Goal: Transaction & Acquisition: Register for event/course

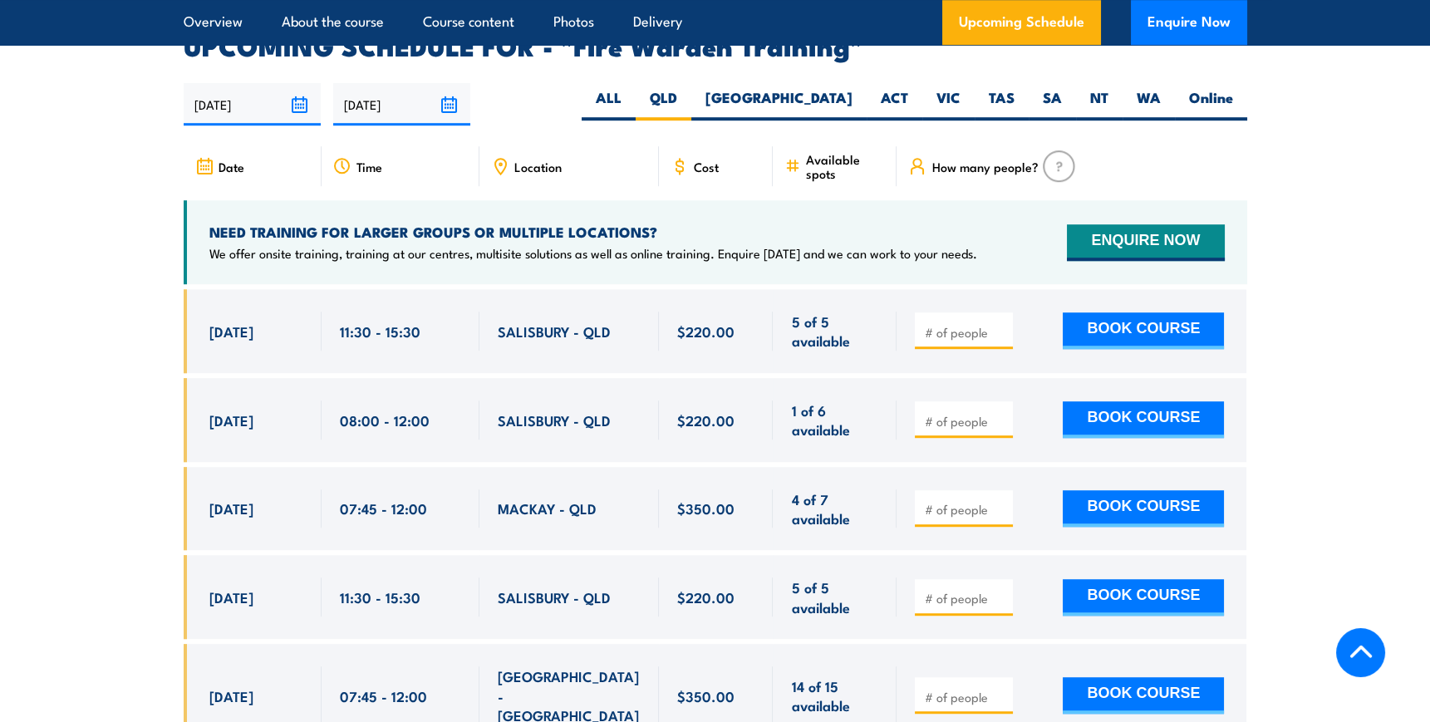
click at [419, 223] on h4 "NEED TRAINING FOR LARGER GROUPS OR MULTIPLE LOCATIONS?" at bounding box center [593, 232] width 768 height 18
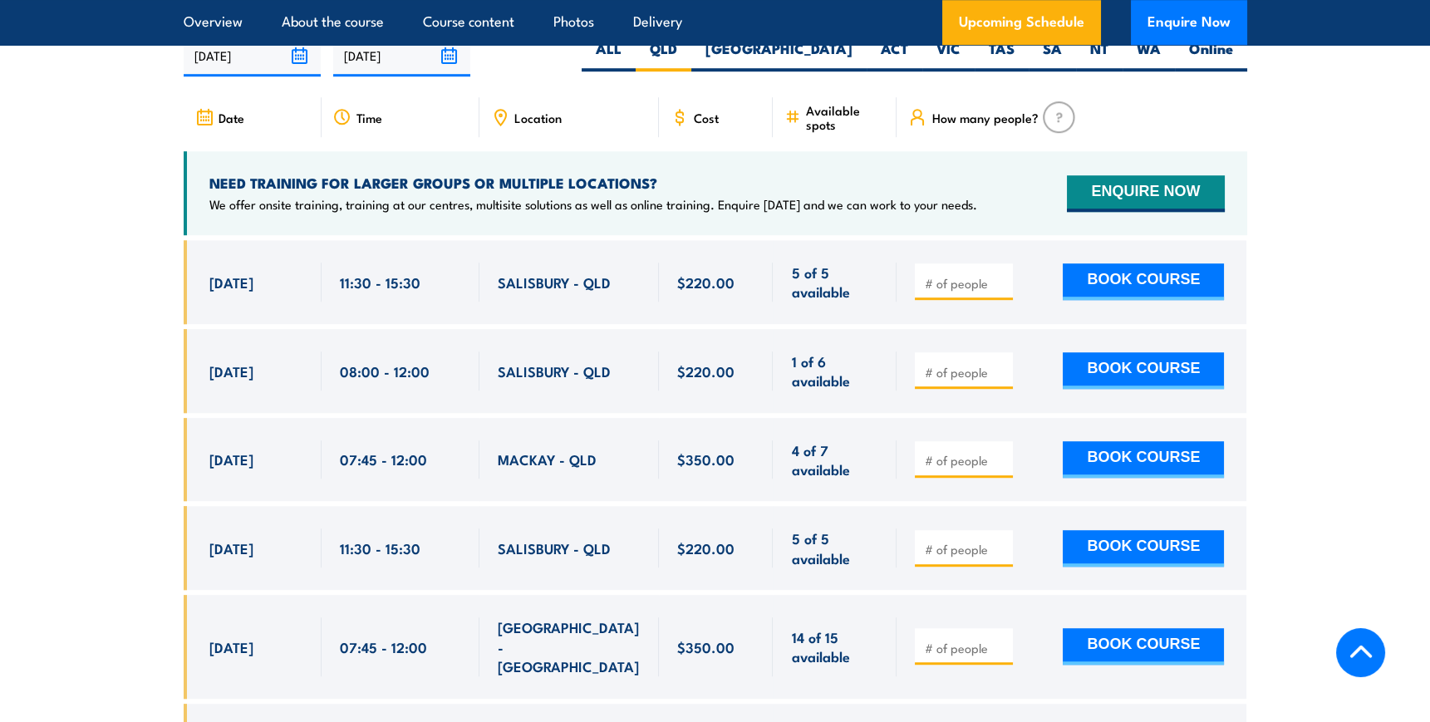
scroll to position [3158, 0]
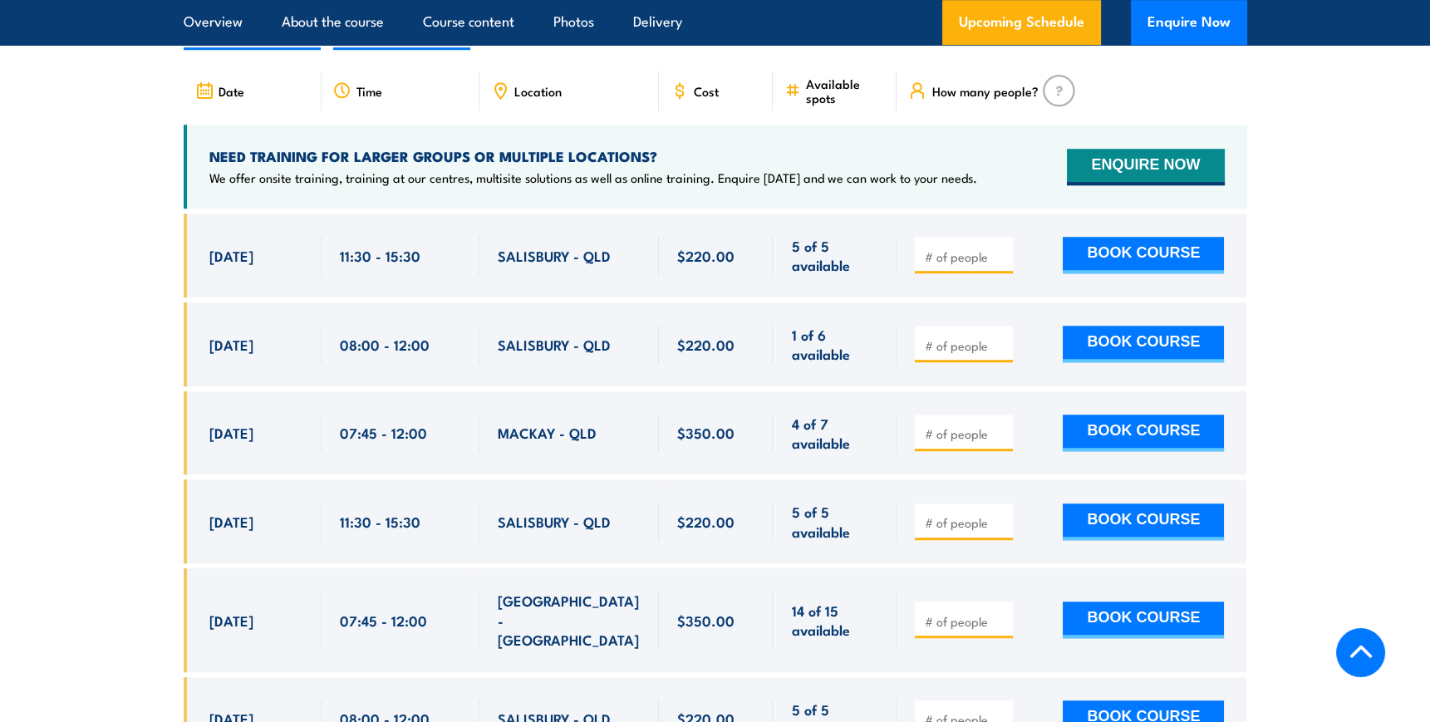
drag, startPoint x: 198, startPoint y: 323, endPoint x: 312, endPoint y: 313, distance: 115.1
click at [312, 313] on div "10 Sep, 2025, 08:00 - 08:00" at bounding box center [253, 344] width 138 height 84
click at [307, 317] on div "10 Sep, 2025, 08:00 - 08:00" at bounding box center [253, 344] width 138 height 84
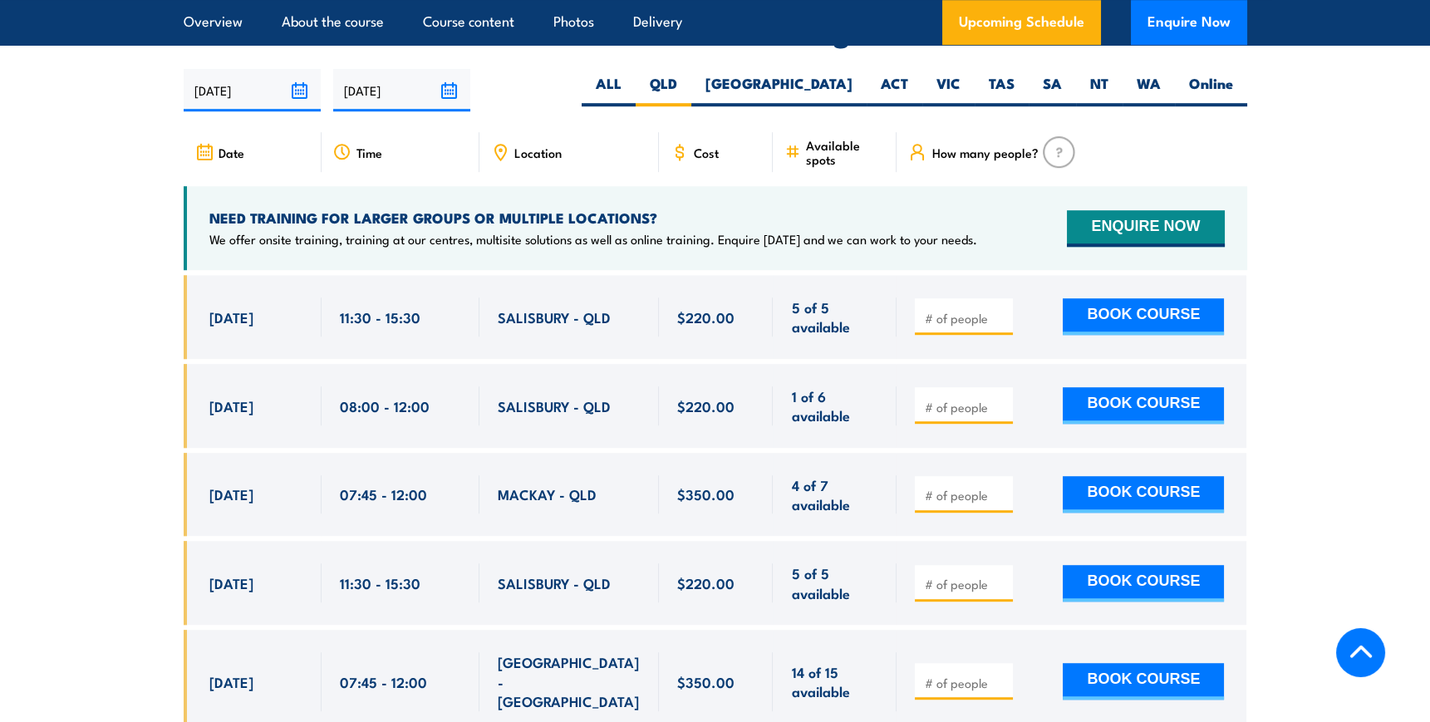
scroll to position [3097, 0]
click at [1001, 398] on input "1" at bounding box center [965, 406] width 83 height 17
click at [1003, 398] on input "1" at bounding box center [965, 406] width 83 height 17
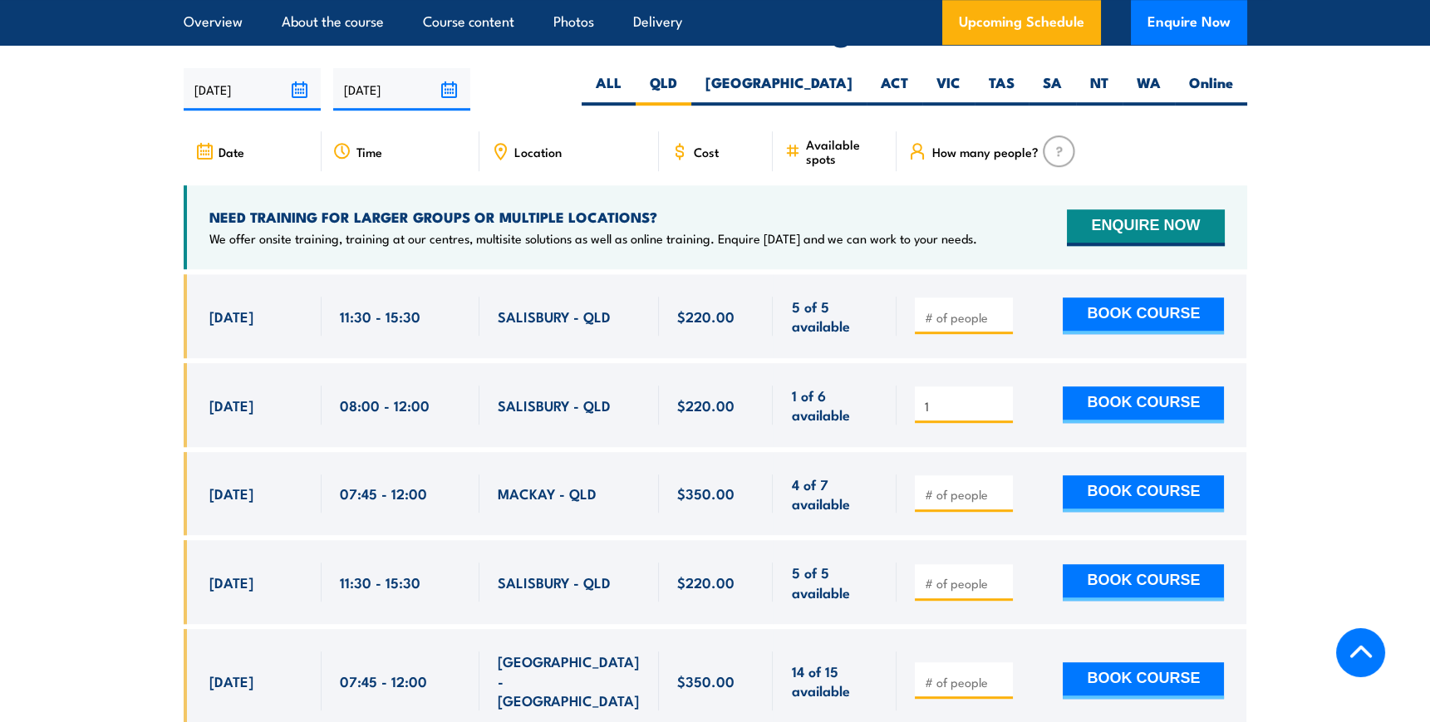
click at [961, 398] on input "1" at bounding box center [965, 406] width 83 height 17
drag, startPoint x: 949, startPoint y: 381, endPoint x: 904, endPoint y: 391, distance: 45.8
click at [904, 391] on div "1 BOOK COURSE" at bounding box center [1072, 405] width 350 height 84
drag, startPoint x: 937, startPoint y: 384, endPoint x: 914, endPoint y: 393, distance: 24.2
click at [915, 393] on div "3" at bounding box center [964, 404] width 98 height 37
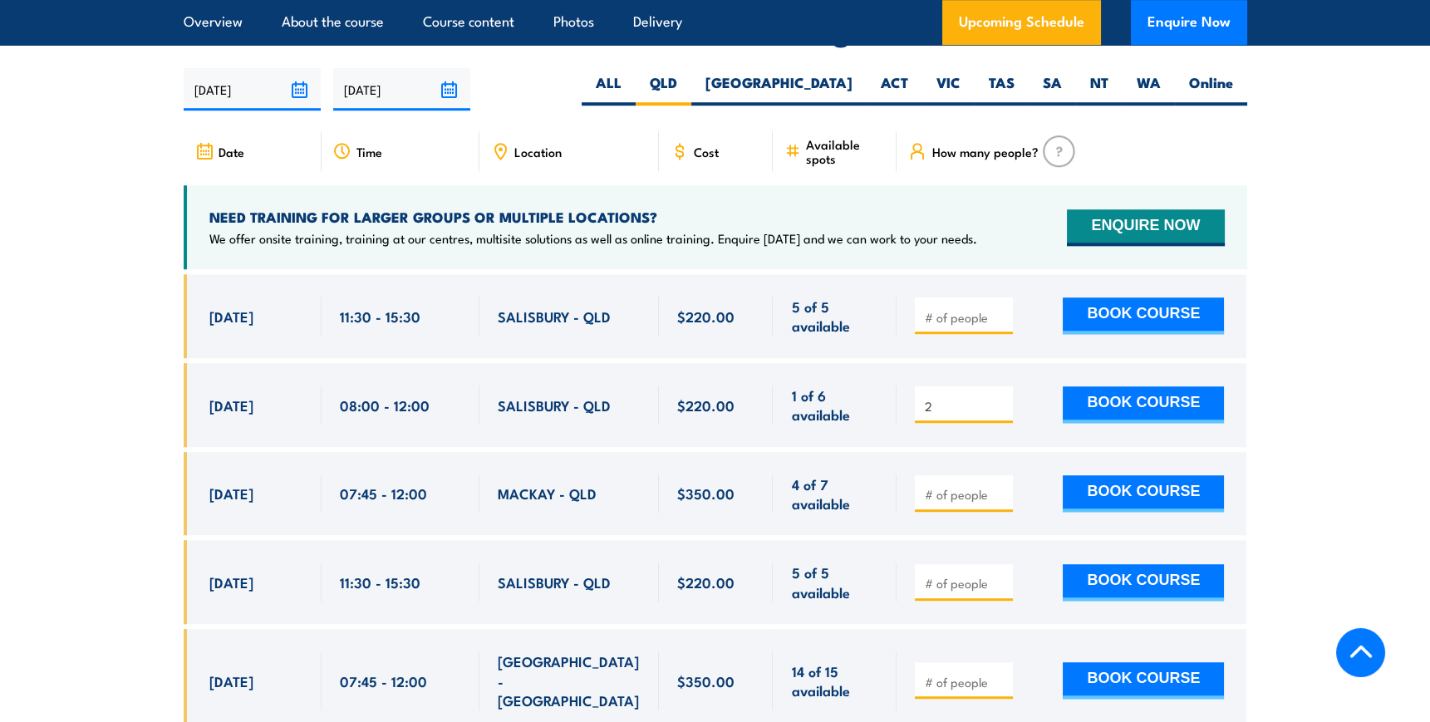
type input "2"
click at [949, 575] on input "number" at bounding box center [965, 583] width 83 height 17
type input "3"
click at [1110, 386] on button "BOOK COURSE" at bounding box center [1143, 404] width 161 height 37
type input "1"
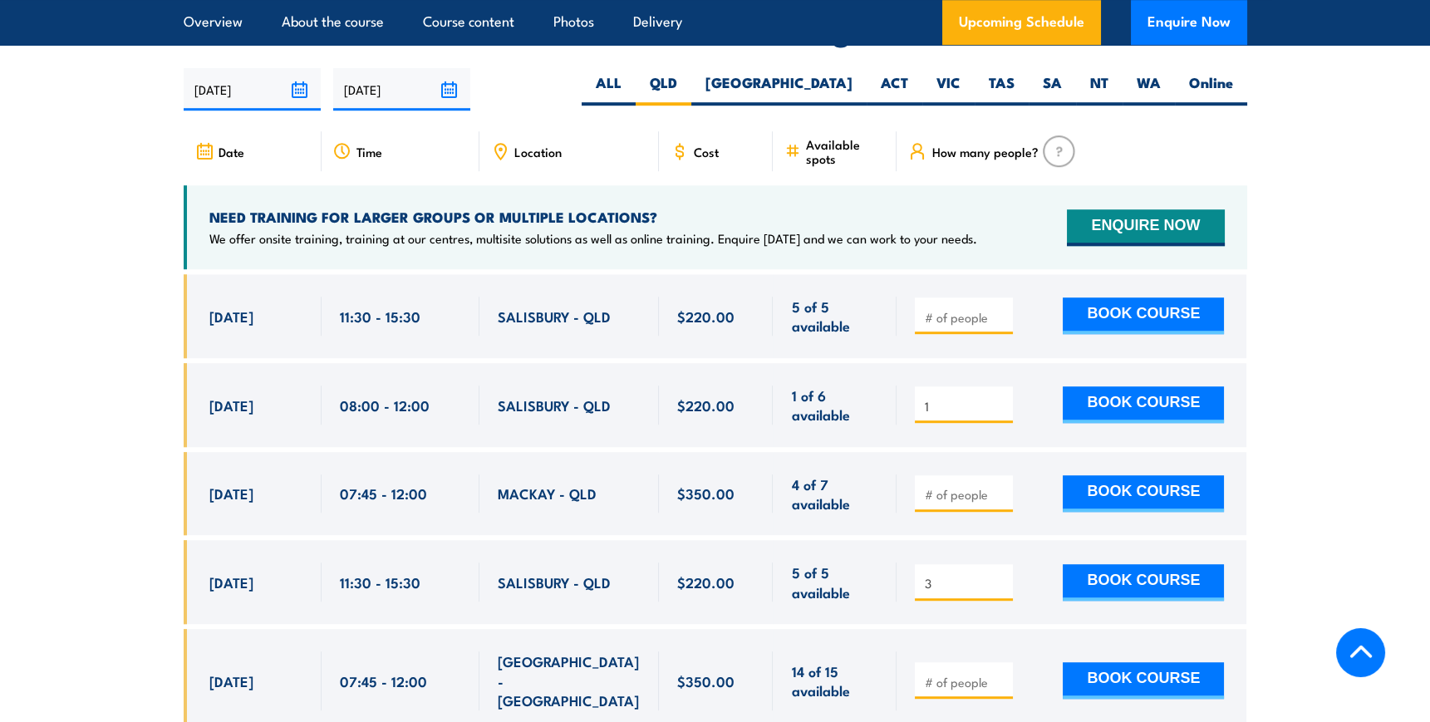
click at [998, 398] on input "1" at bounding box center [965, 406] width 83 height 17
click at [999, 398] on input "1" at bounding box center [965, 406] width 83 height 17
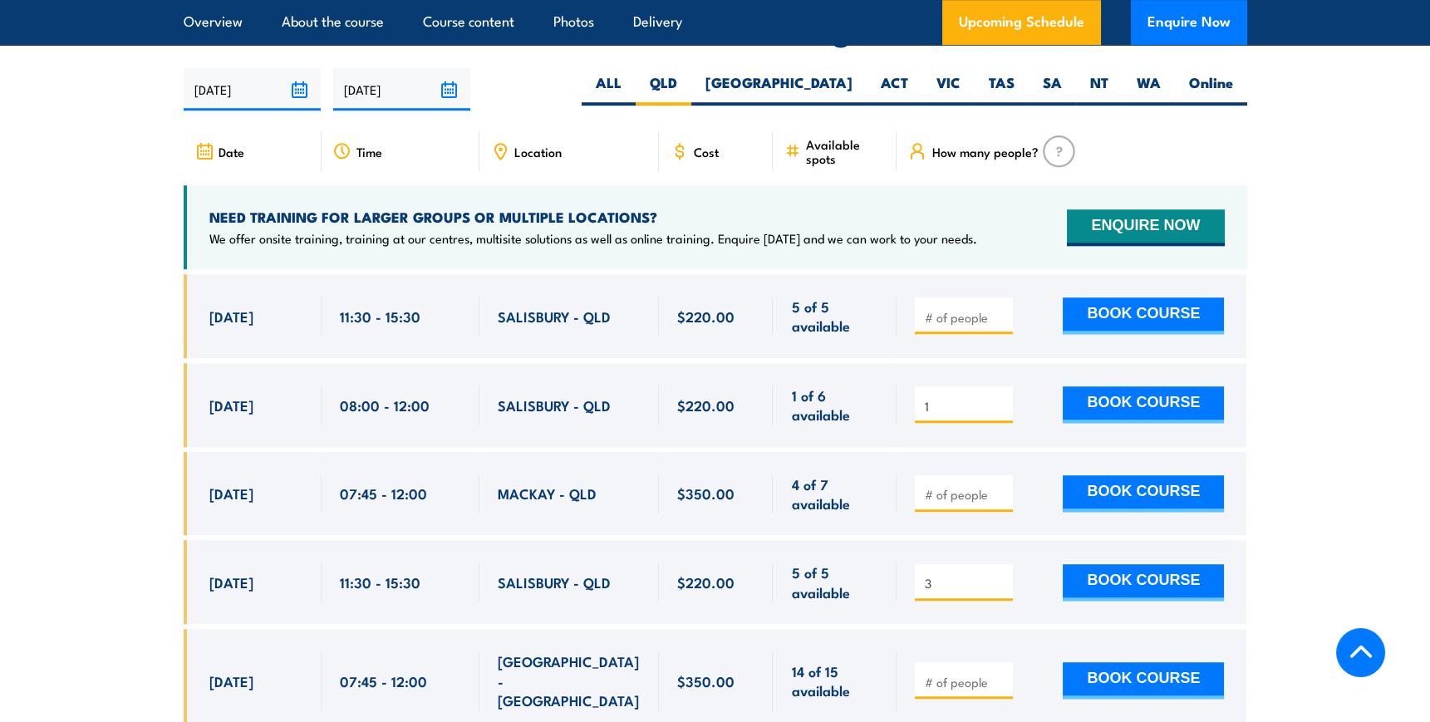
click at [999, 398] on input "1" at bounding box center [965, 406] width 83 height 17
click at [1022, 386] on div "1 BOOK COURSE" at bounding box center [1069, 405] width 309 height 39
click at [1005, 398] on input "1" at bounding box center [965, 406] width 83 height 17
click at [999, 398] on input "1" at bounding box center [965, 406] width 83 height 17
click at [1000, 398] on input "1" at bounding box center [965, 406] width 83 height 17
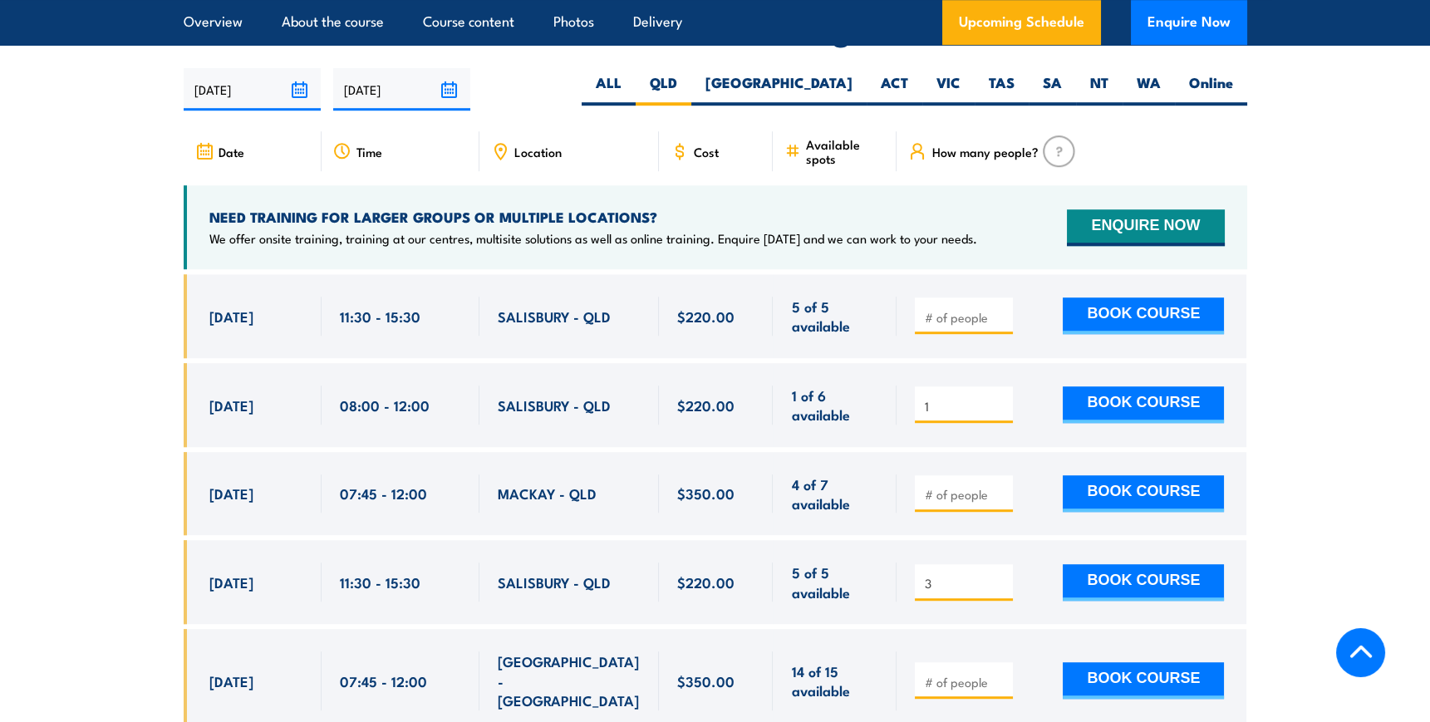
click at [1025, 393] on div "1 BOOK COURSE" at bounding box center [1069, 405] width 309 height 39
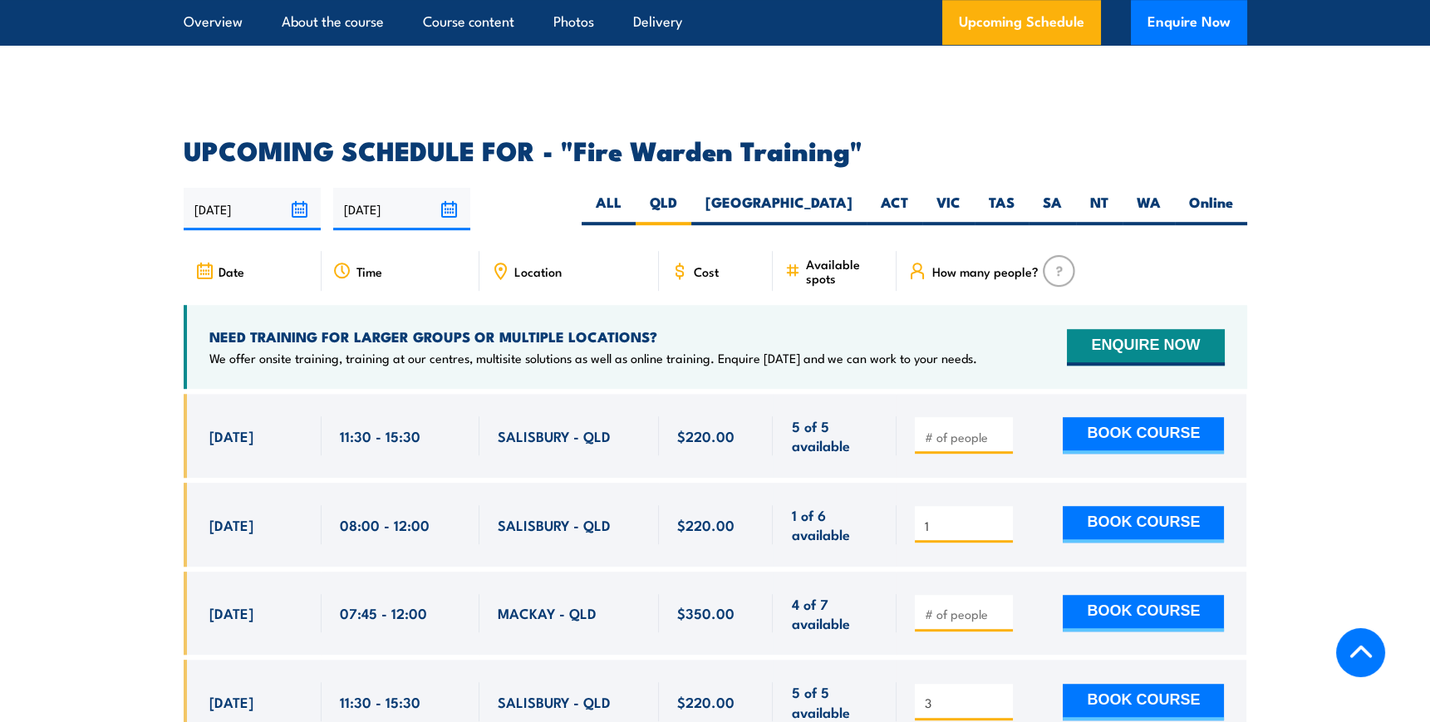
scroll to position [3022, 0]
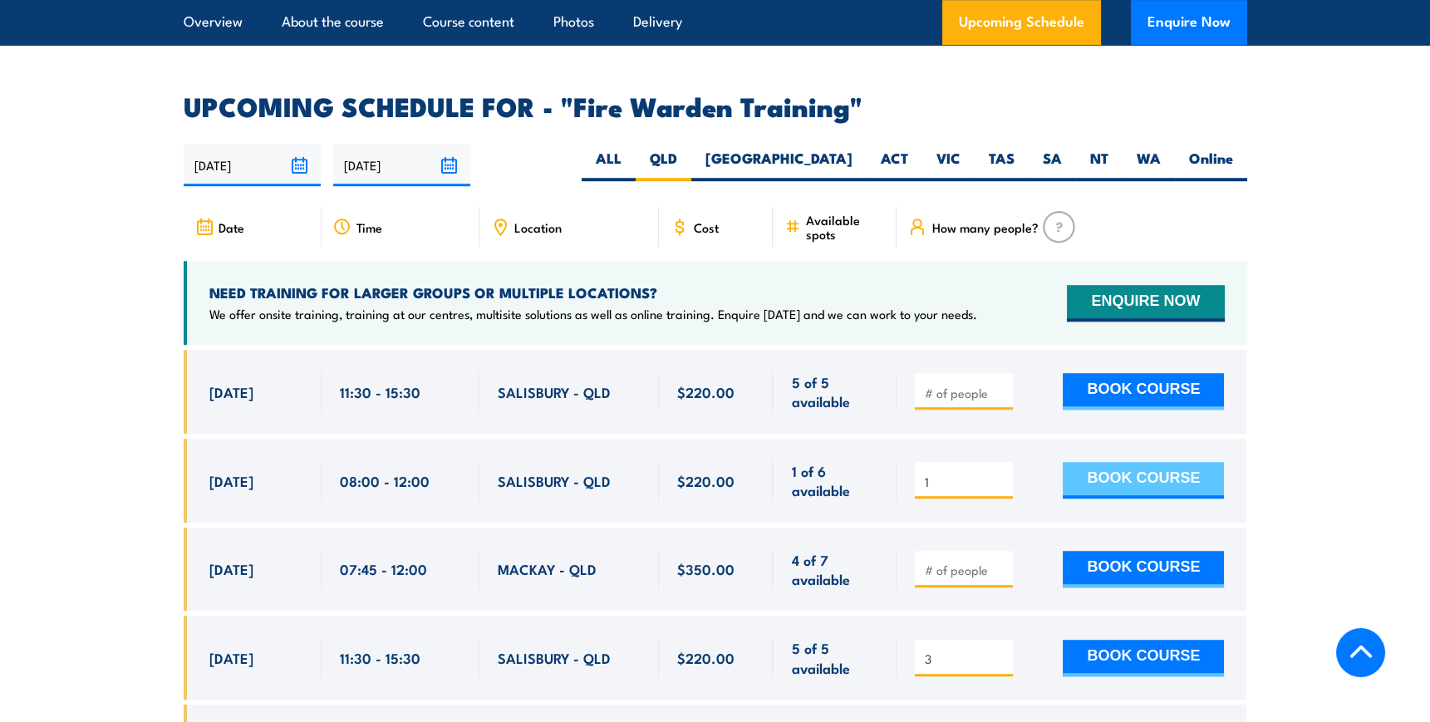
click at [1128, 462] on button "BOOK COURSE" at bounding box center [1143, 480] width 161 height 37
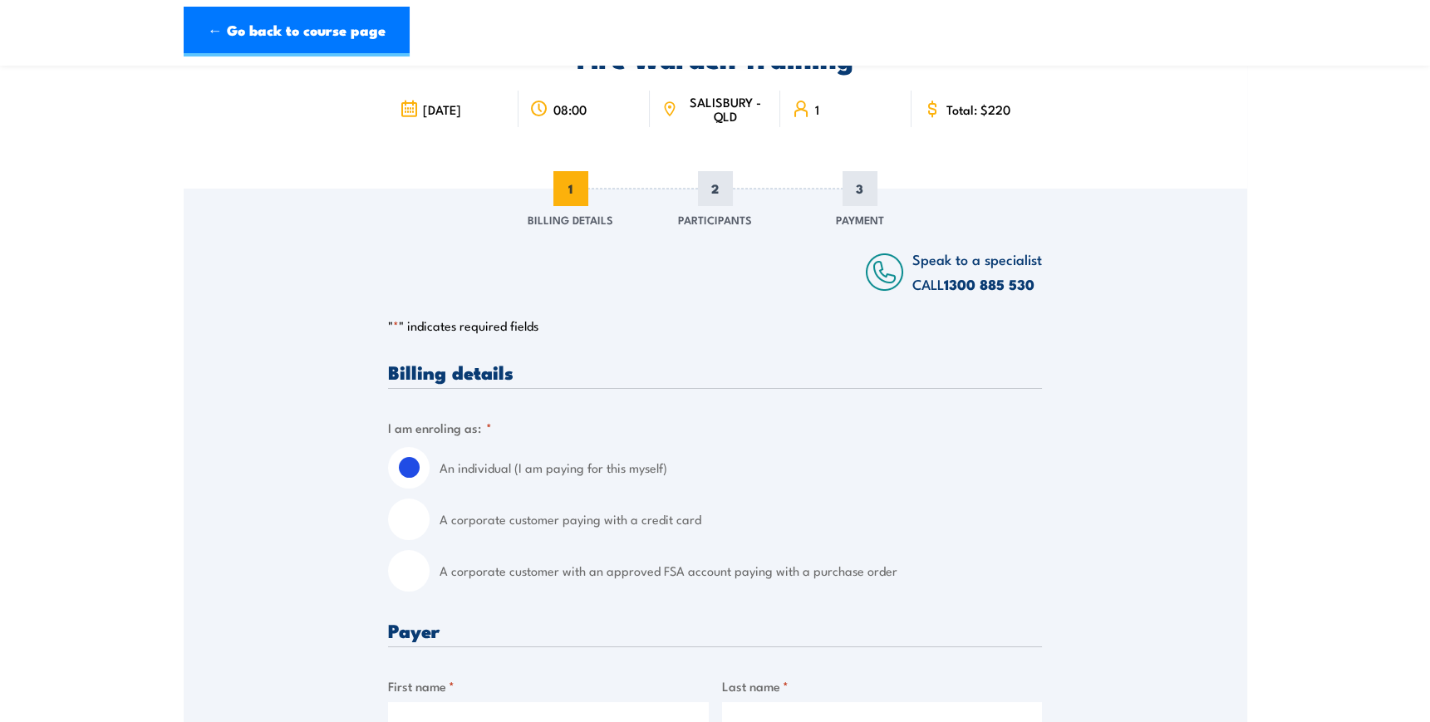
scroll to position [150, 0]
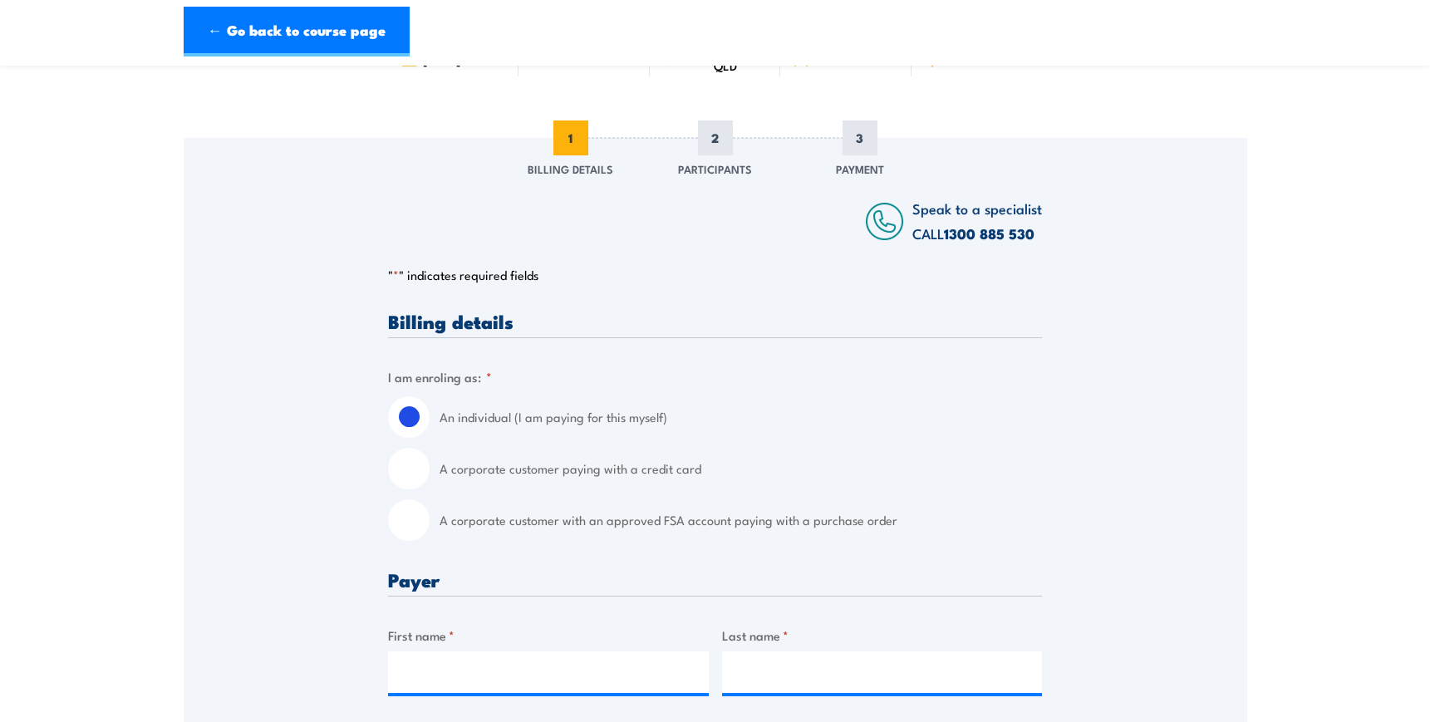
click at [406, 467] on input "A corporate customer paying with a credit card" at bounding box center [409, 469] width 42 height 42
radio input "true"
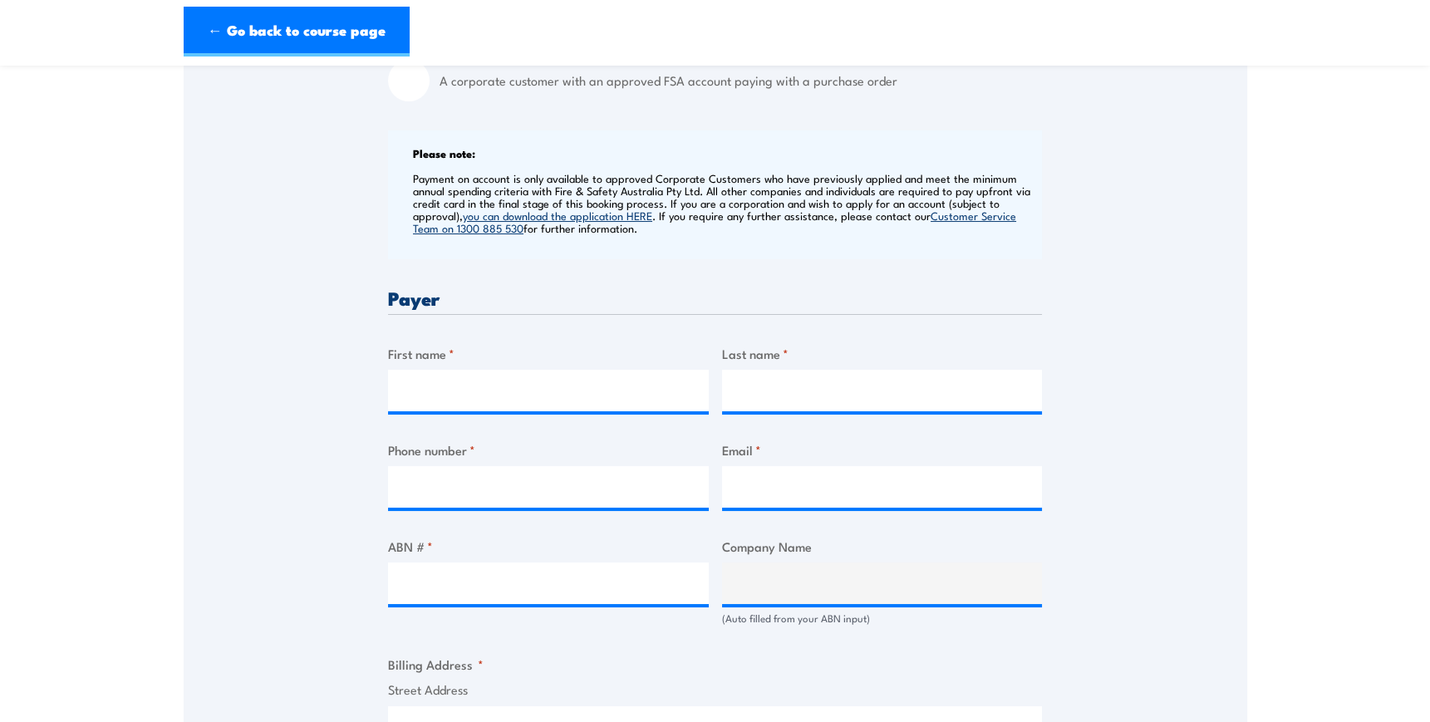
scroll to position [604, 0]
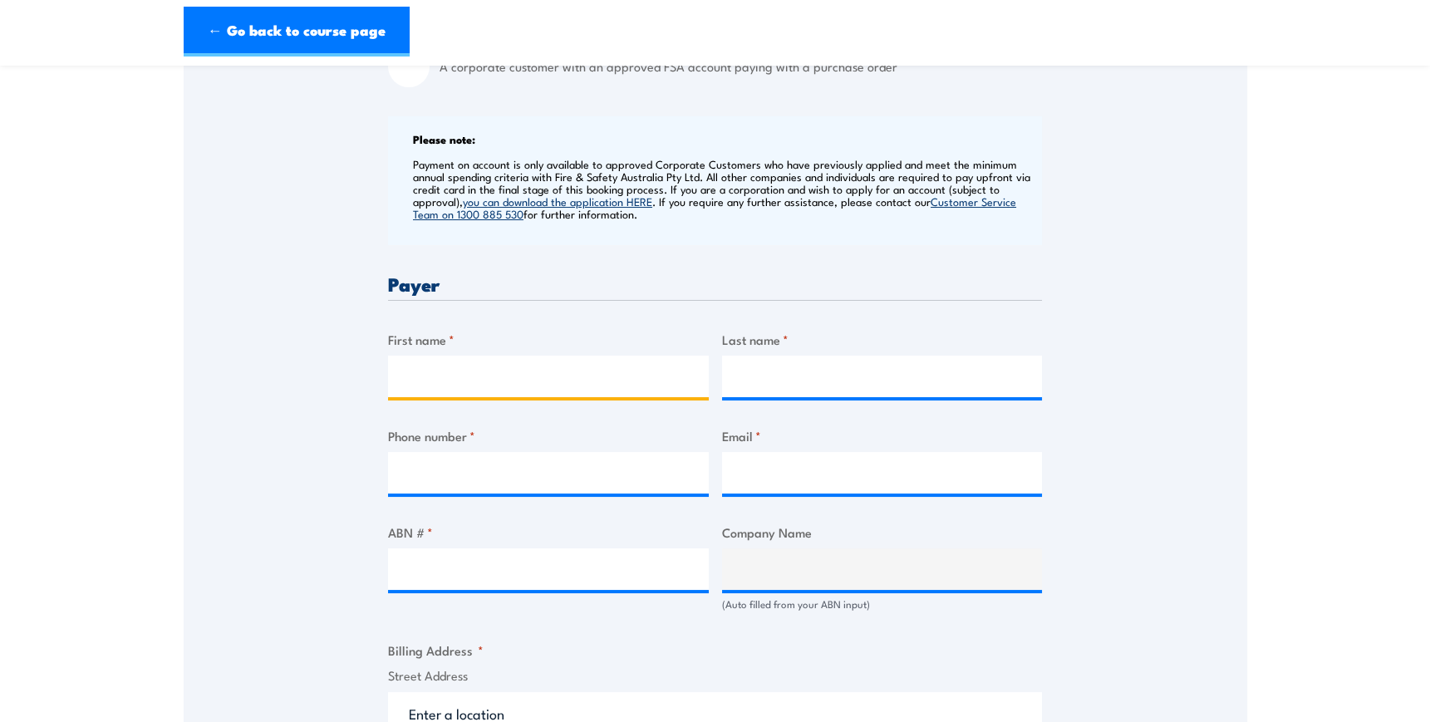
click at [476, 378] on input "First name *" at bounding box center [548, 377] width 321 height 42
click at [932, 513] on div "Billing details I am enroling as: * An individual (I am paying for this myself)…" at bounding box center [715, 631] width 654 height 1547
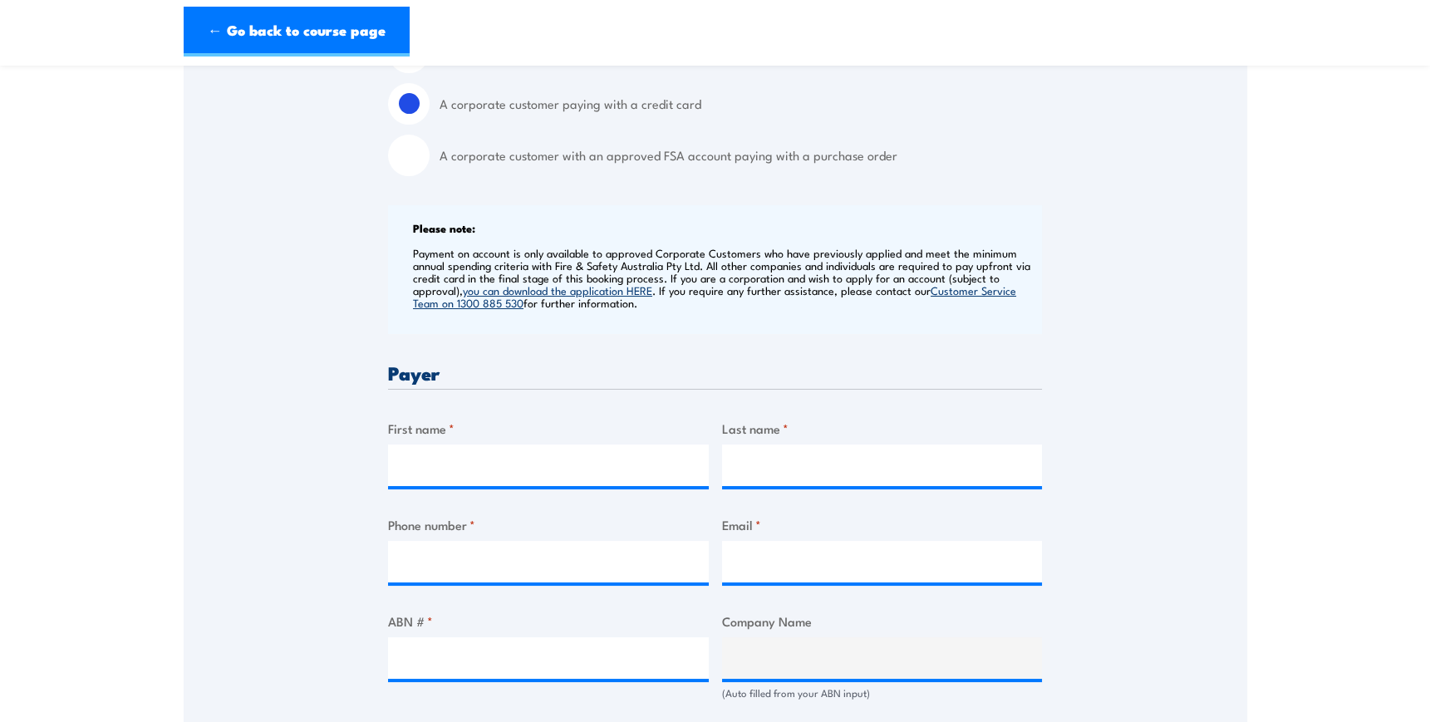
scroll to position [529, 0]
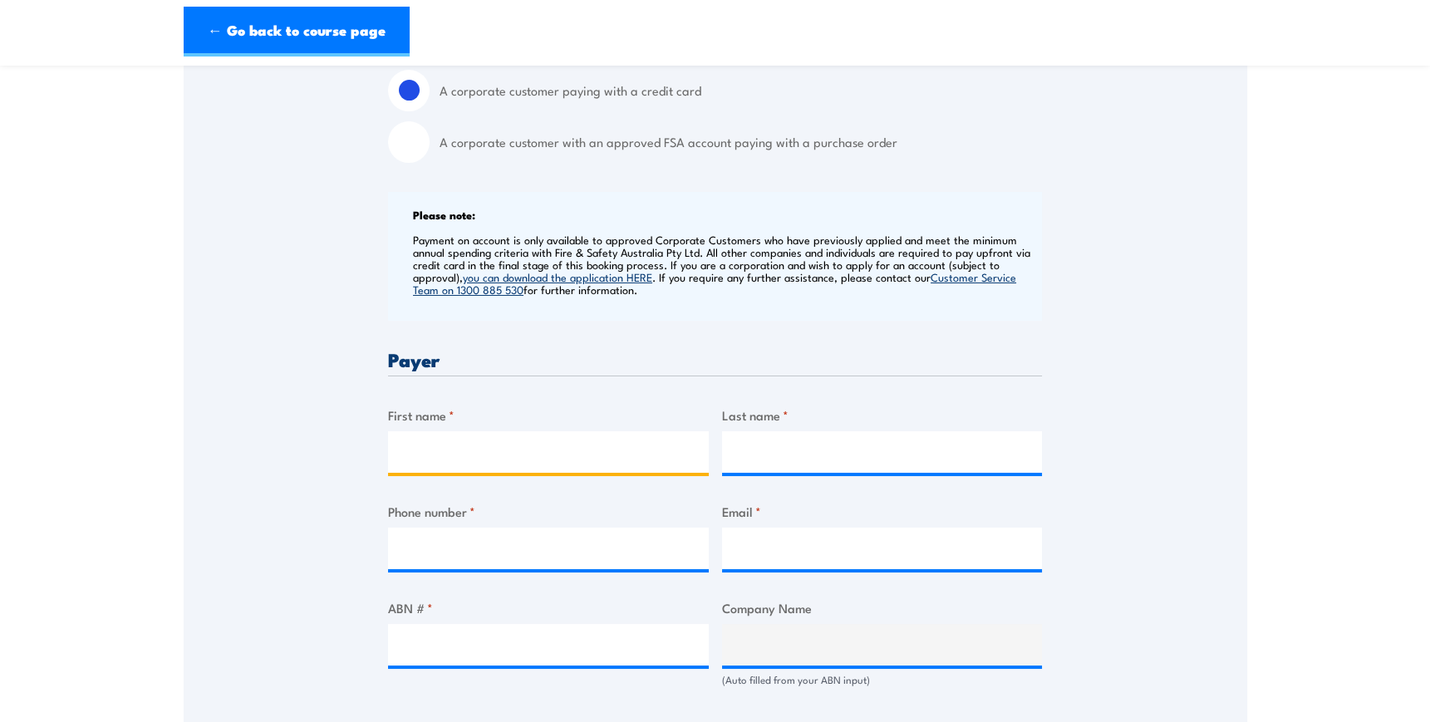
click at [415, 452] on input "First name *" at bounding box center [548, 452] width 321 height 42
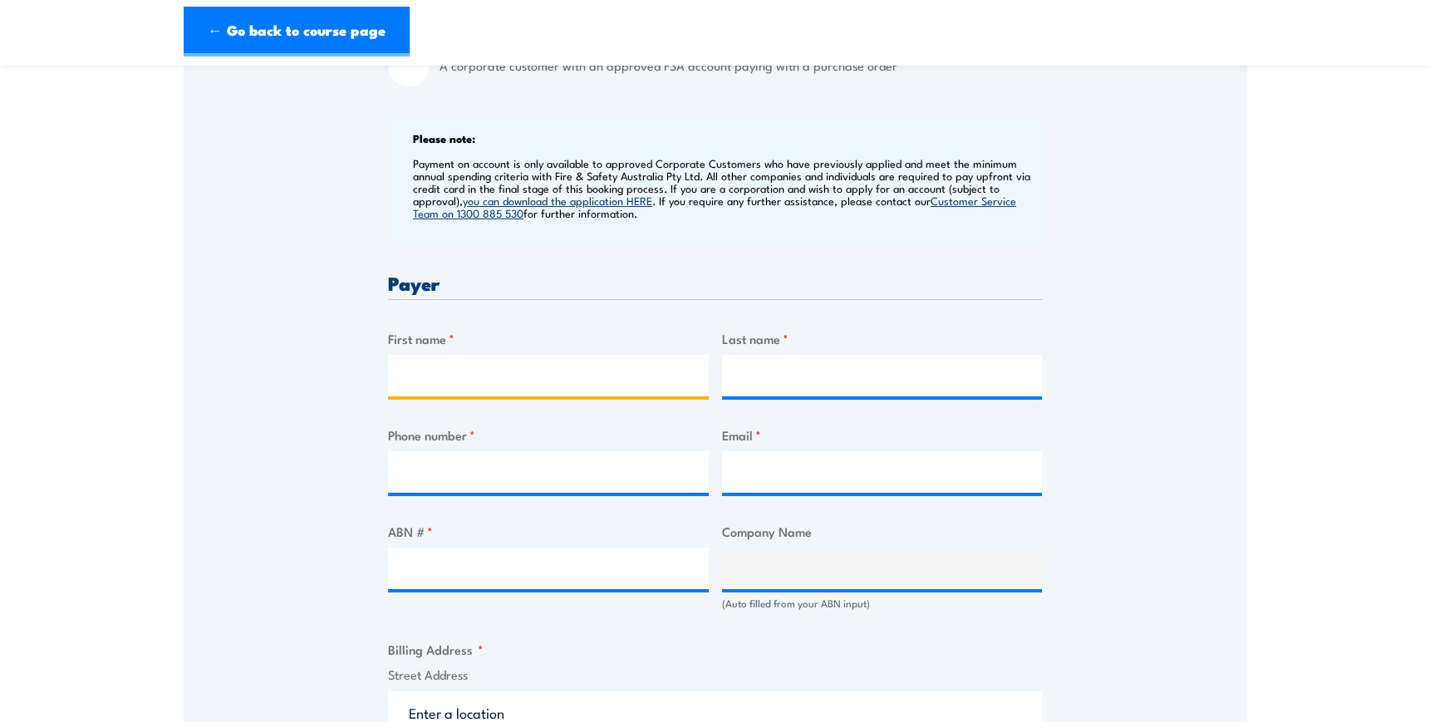
scroll to position [604, 0]
click at [435, 379] on input "First name *" at bounding box center [548, 377] width 321 height 42
click at [532, 357] on input "First name *" at bounding box center [548, 377] width 321 height 42
click at [615, 322] on div "Billing details I am enroling as: * An individual (I am paying for this myself)…" at bounding box center [715, 631] width 654 height 1547
click at [565, 376] on input "First name *" at bounding box center [548, 377] width 321 height 42
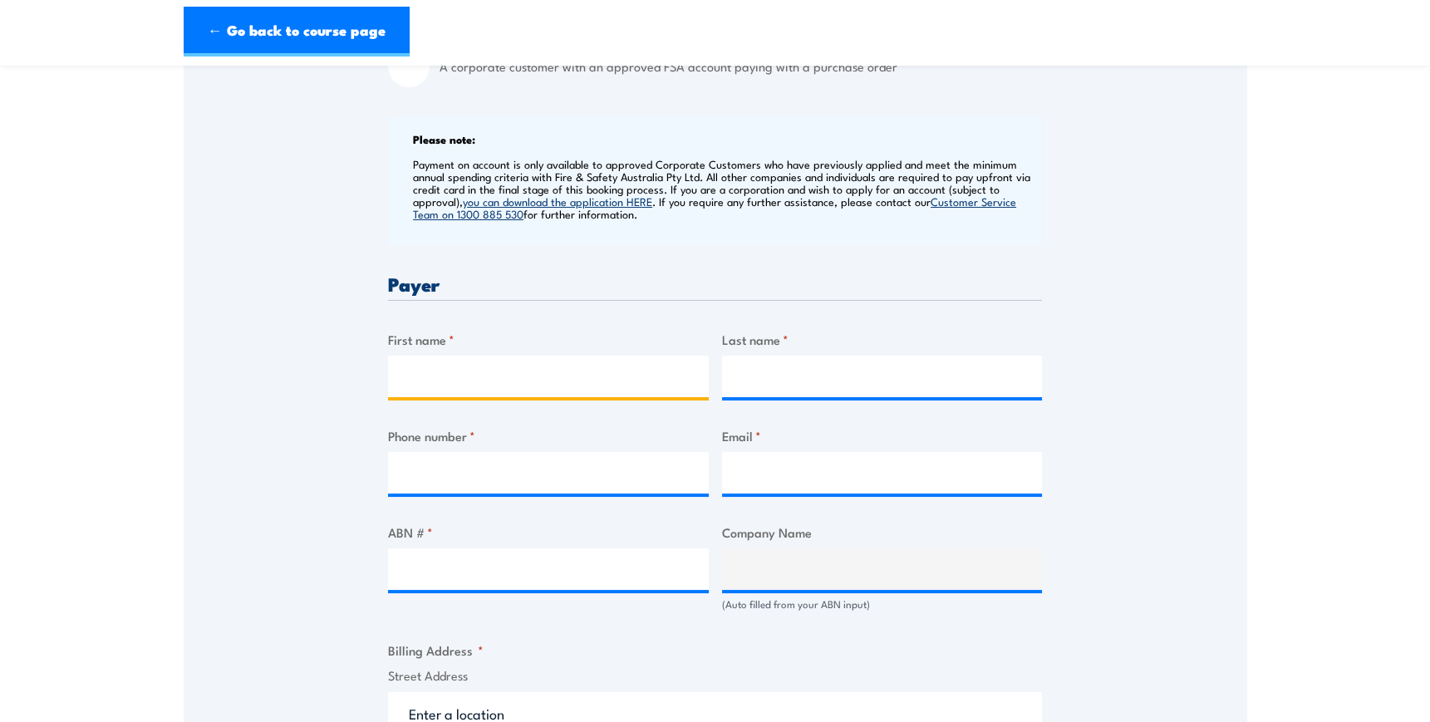
type input "[PERSON_NAME]"
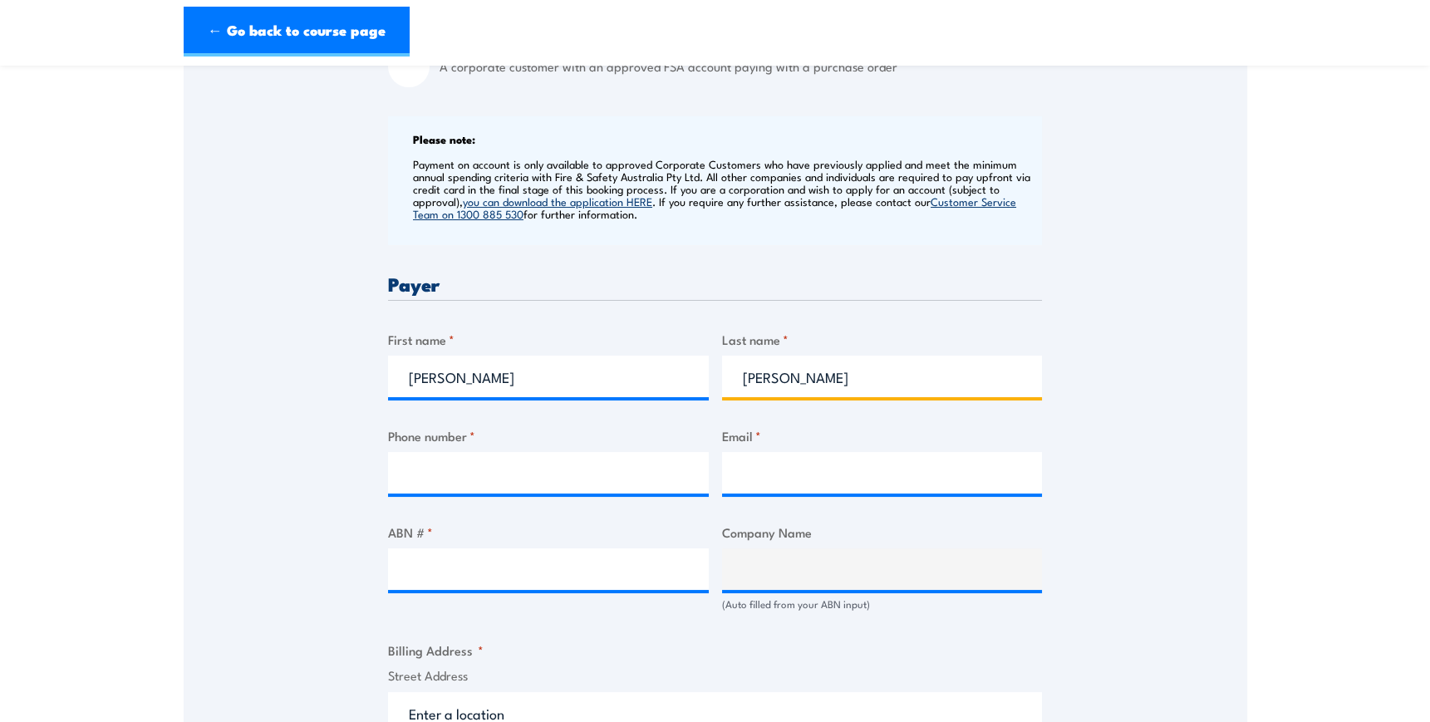
type input "0416578351"
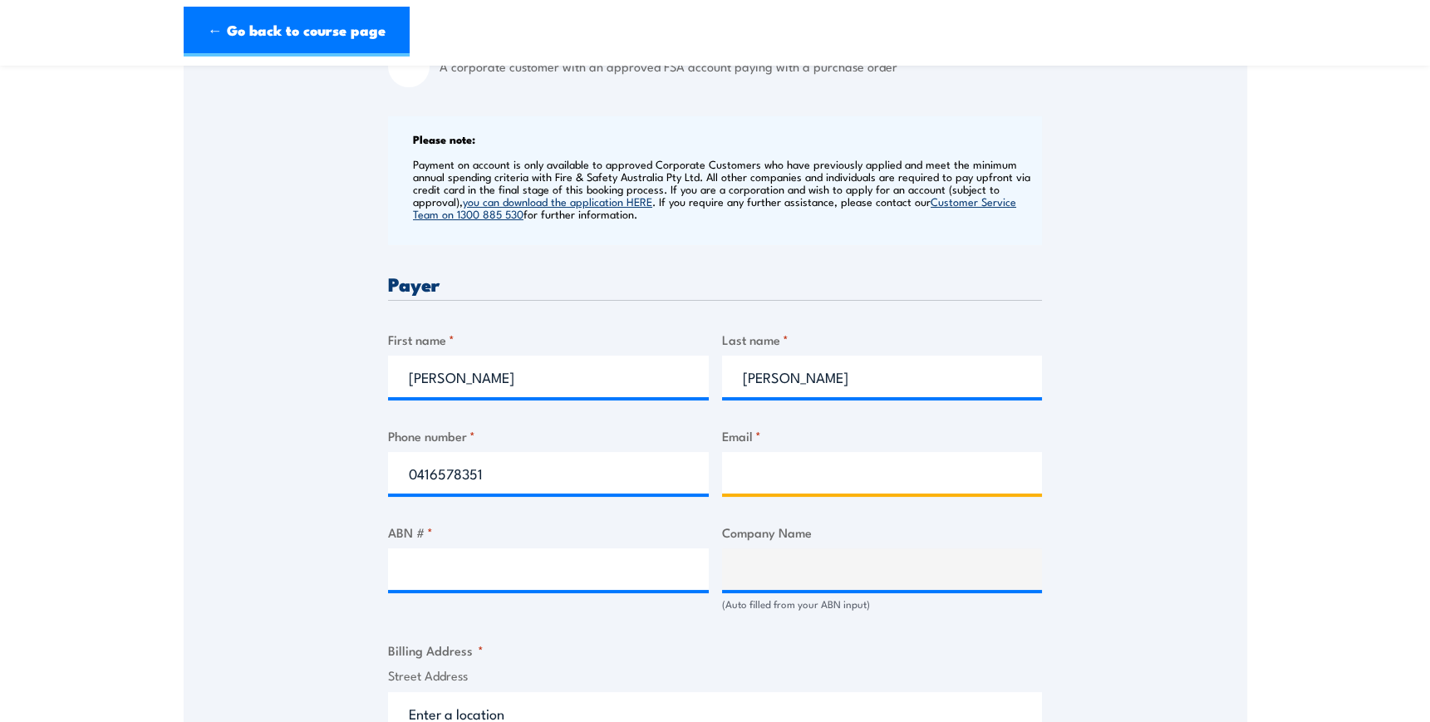
type input "[PERSON_NAME][EMAIL_ADDRESS][DOMAIN_NAME]"
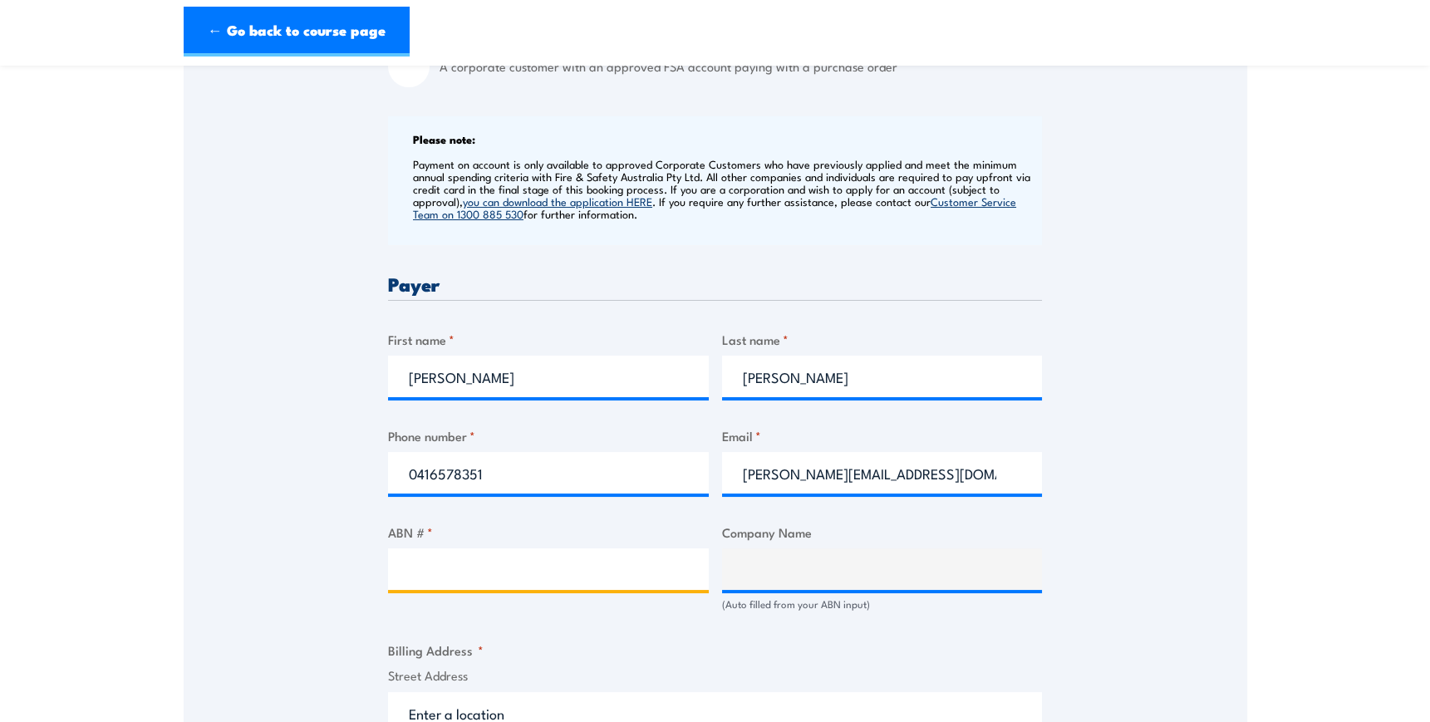
click at [494, 567] on input "ABN # *" at bounding box center [548, 569] width 321 height 42
click at [1176, 268] on div "Speak to a specialist CALL [PHONE_NUMBER] CALL [PHONE_NUMBER] " * " indicates r…" at bounding box center [716, 548] width 1064 height 1728
click at [455, 566] on input "ABN # *" at bounding box center [548, 569] width 321 height 42
paste input "77 508 483 076"
type input "77 508 483 076"
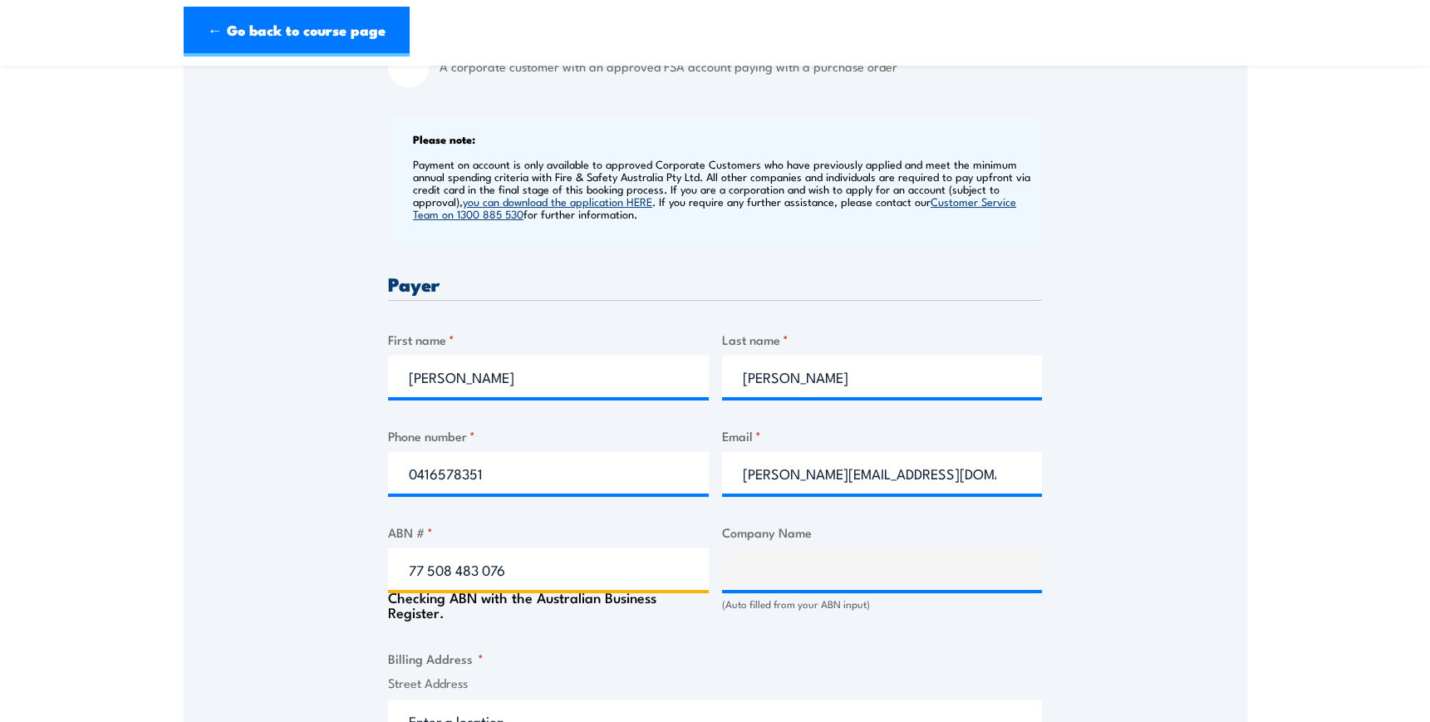
type input "THE TRUSTEE FOR TOTAL LOGISTIC SOLUTIONS UNIT TRUST"
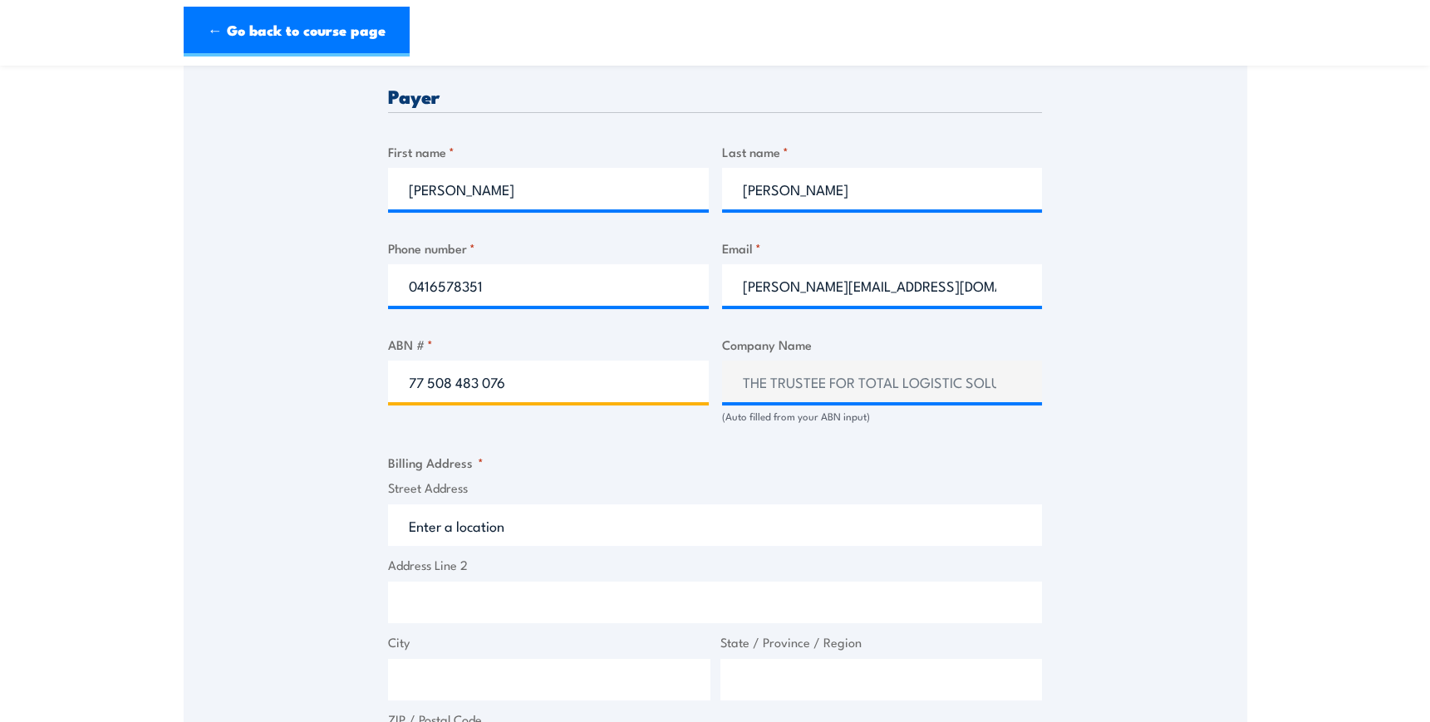
scroll to position [831, 0]
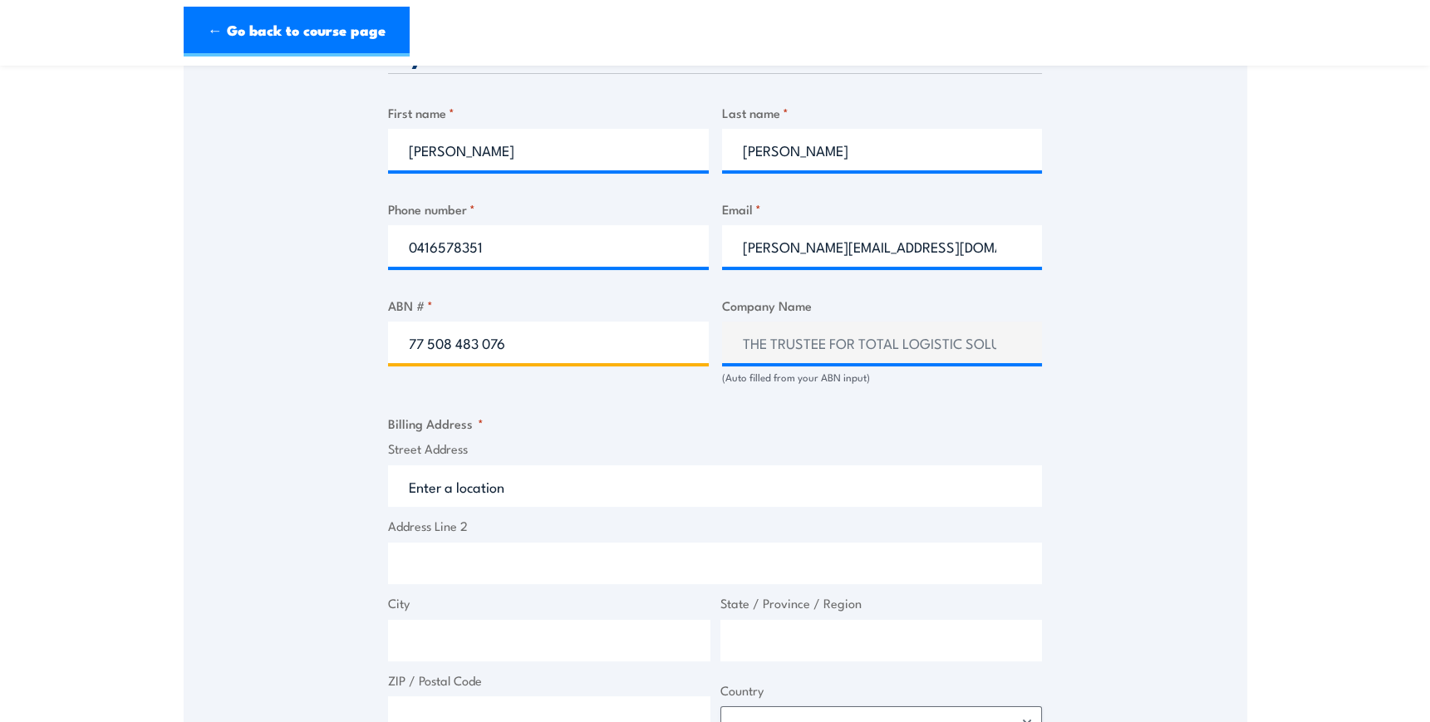
type input "77 508 483 076"
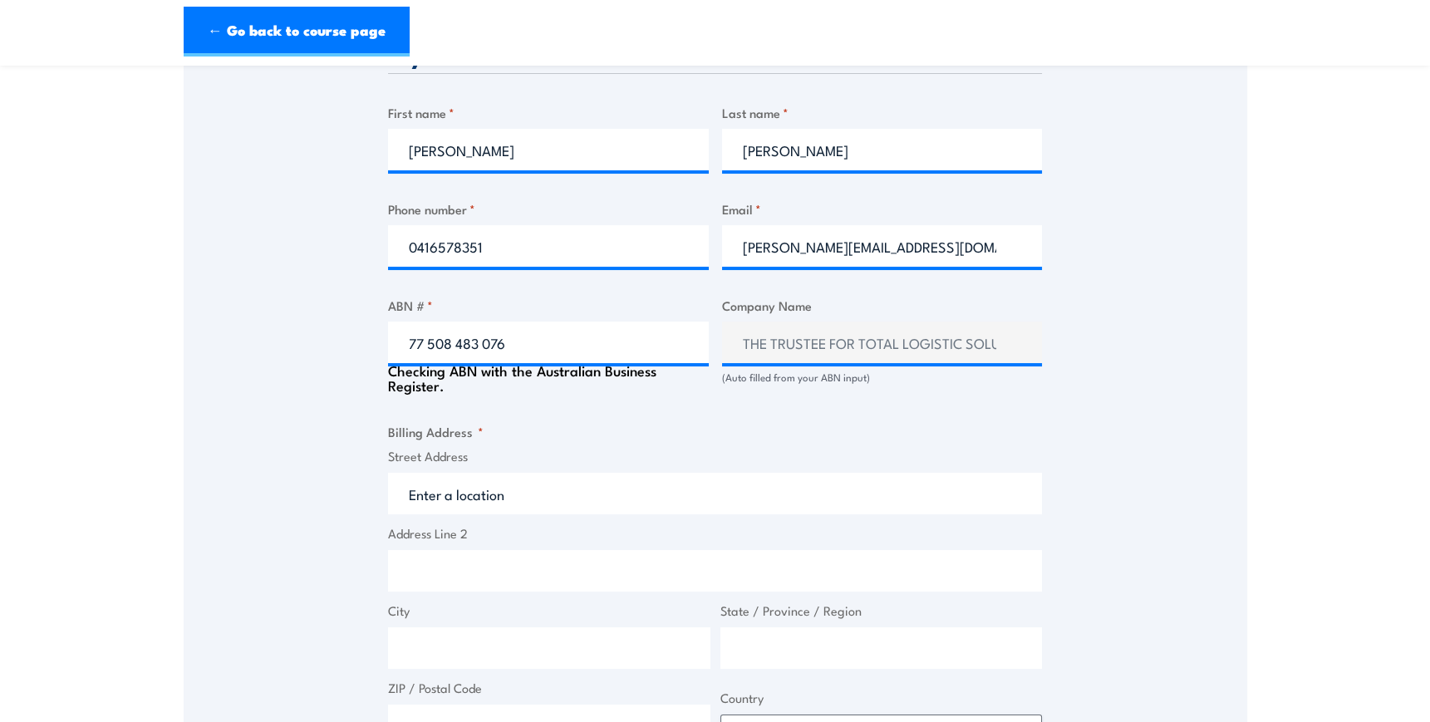
click at [492, 488] on input "Street Address" at bounding box center [715, 494] width 654 height 42
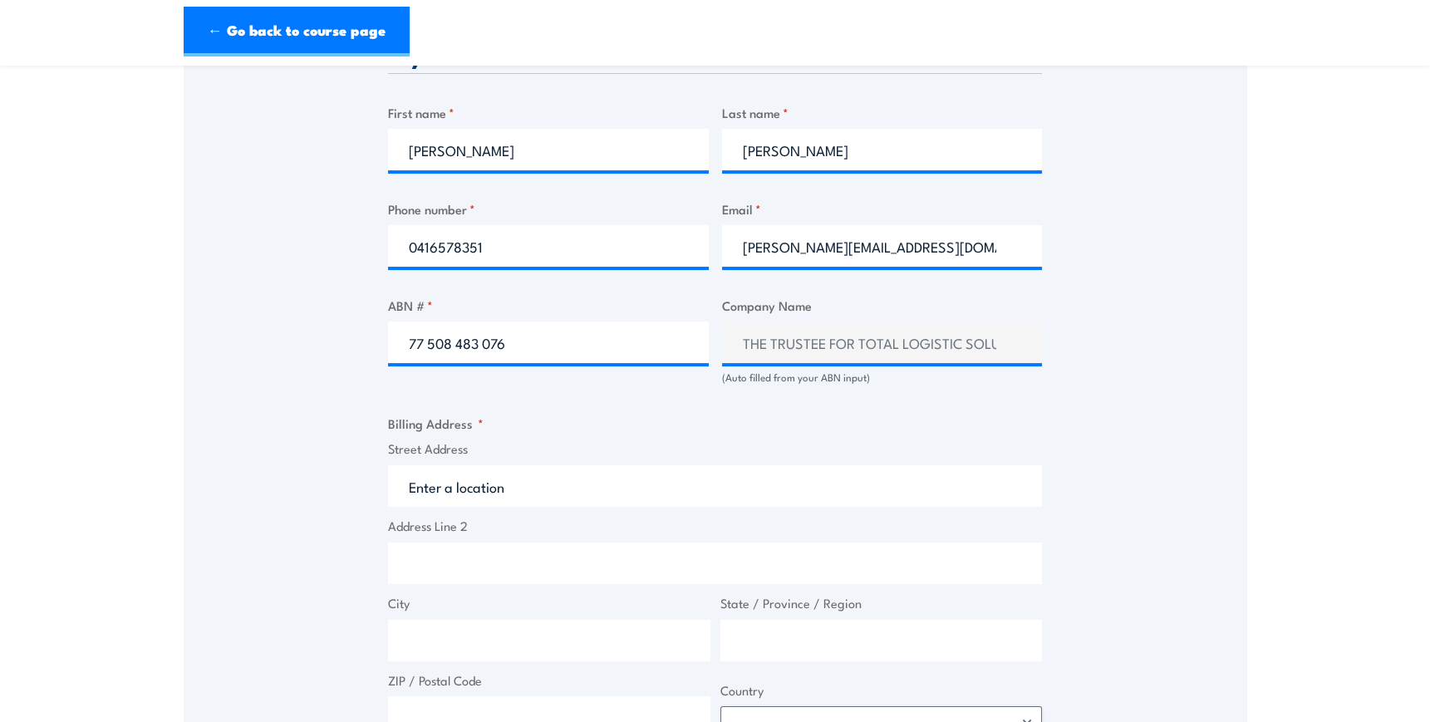
click at [491, 485] on input "Street Address" at bounding box center [715, 486] width 654 height 42
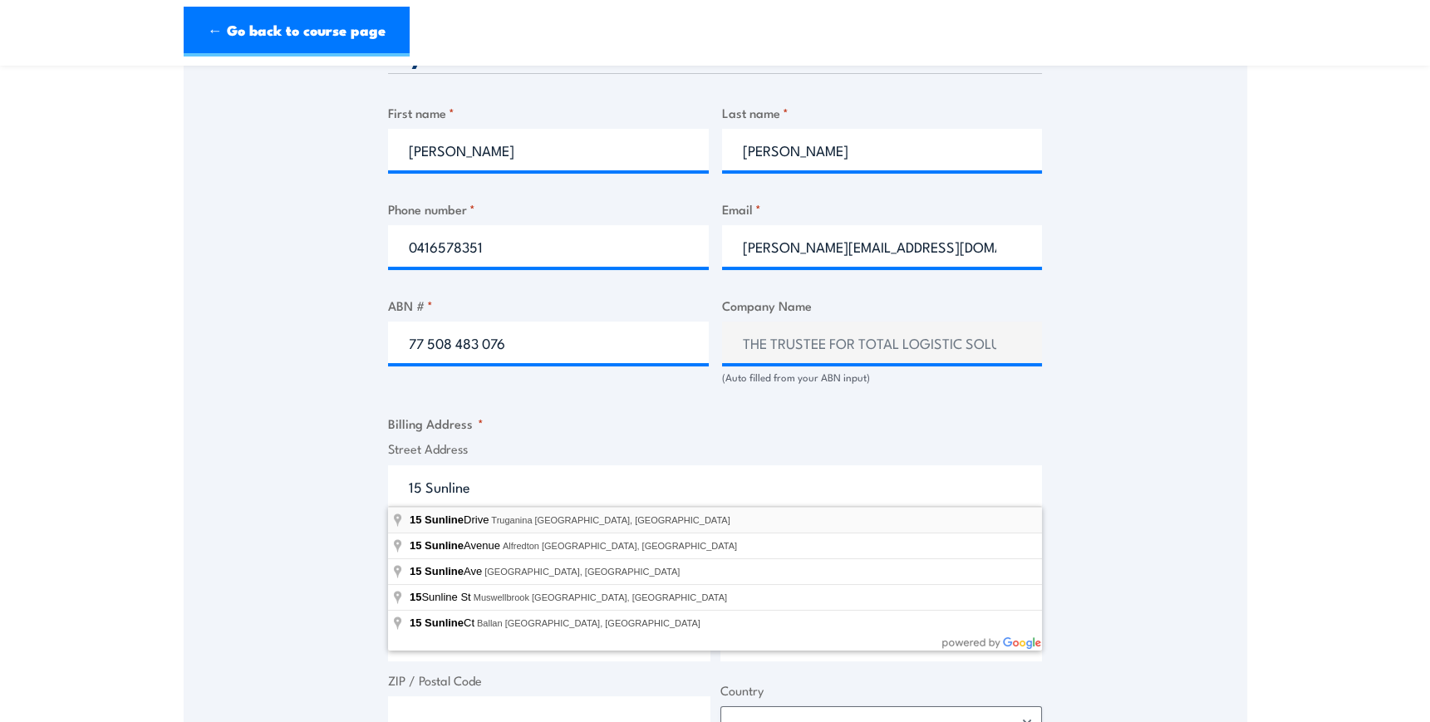
type input "[STREET_ADDRESS]"
type input "15 Sunline Dr"
type input "Truganina"
type input "Victoria"
type input "3029"
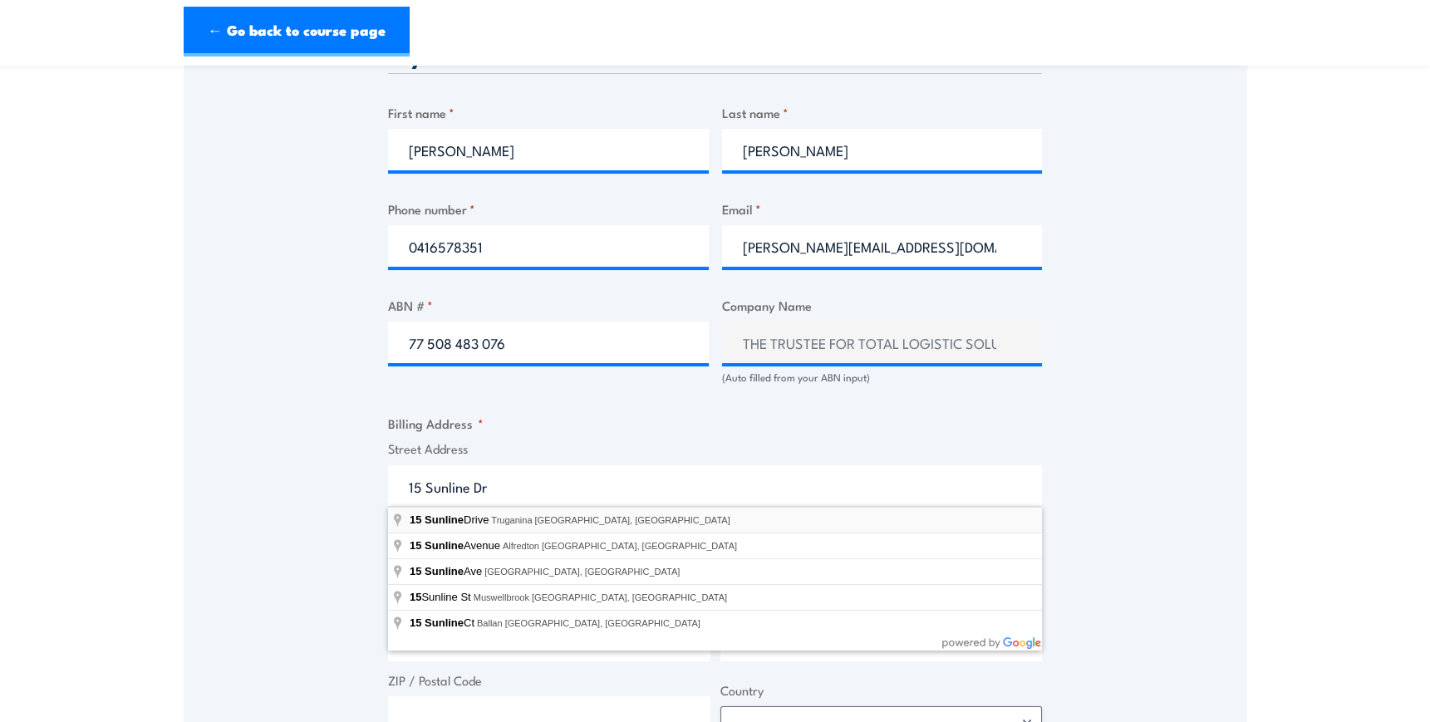
select select "[GEOGRAPHIC_DATA]"
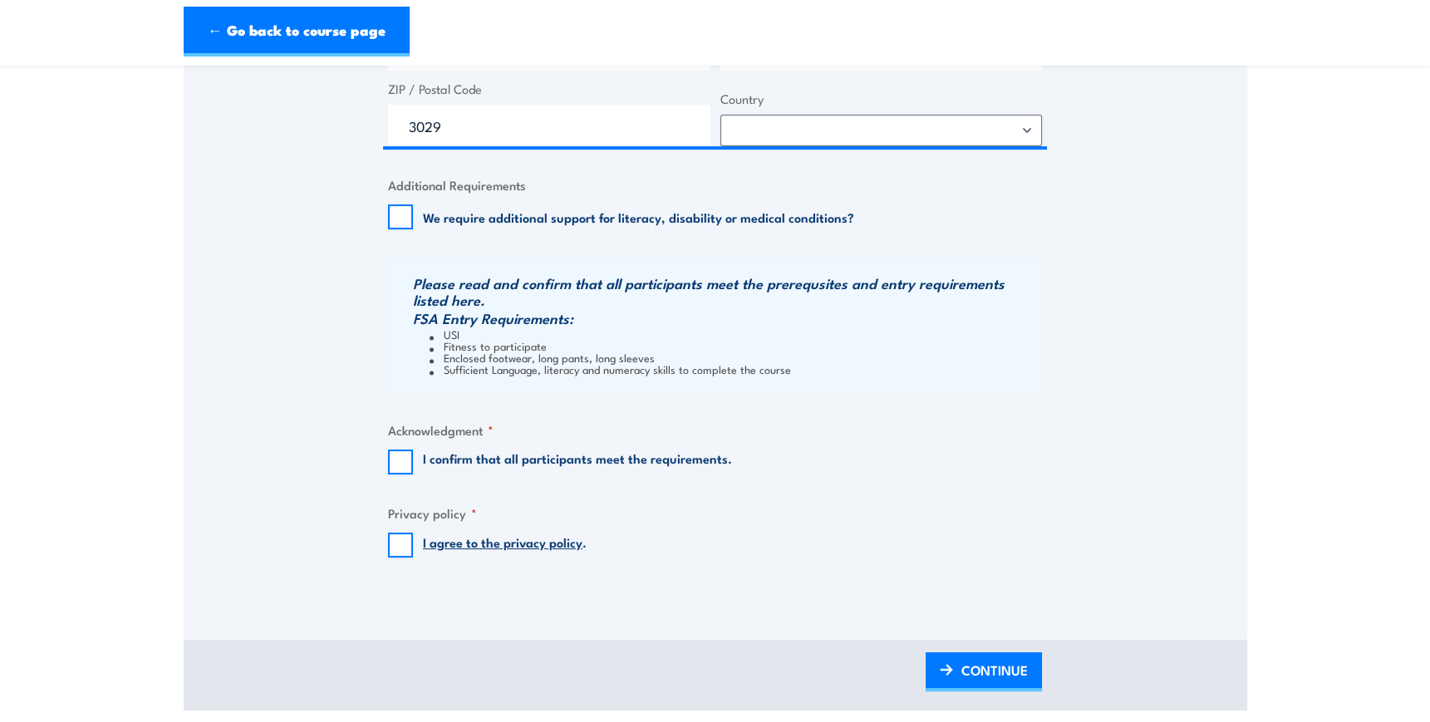
scroll to position [1435, 0]
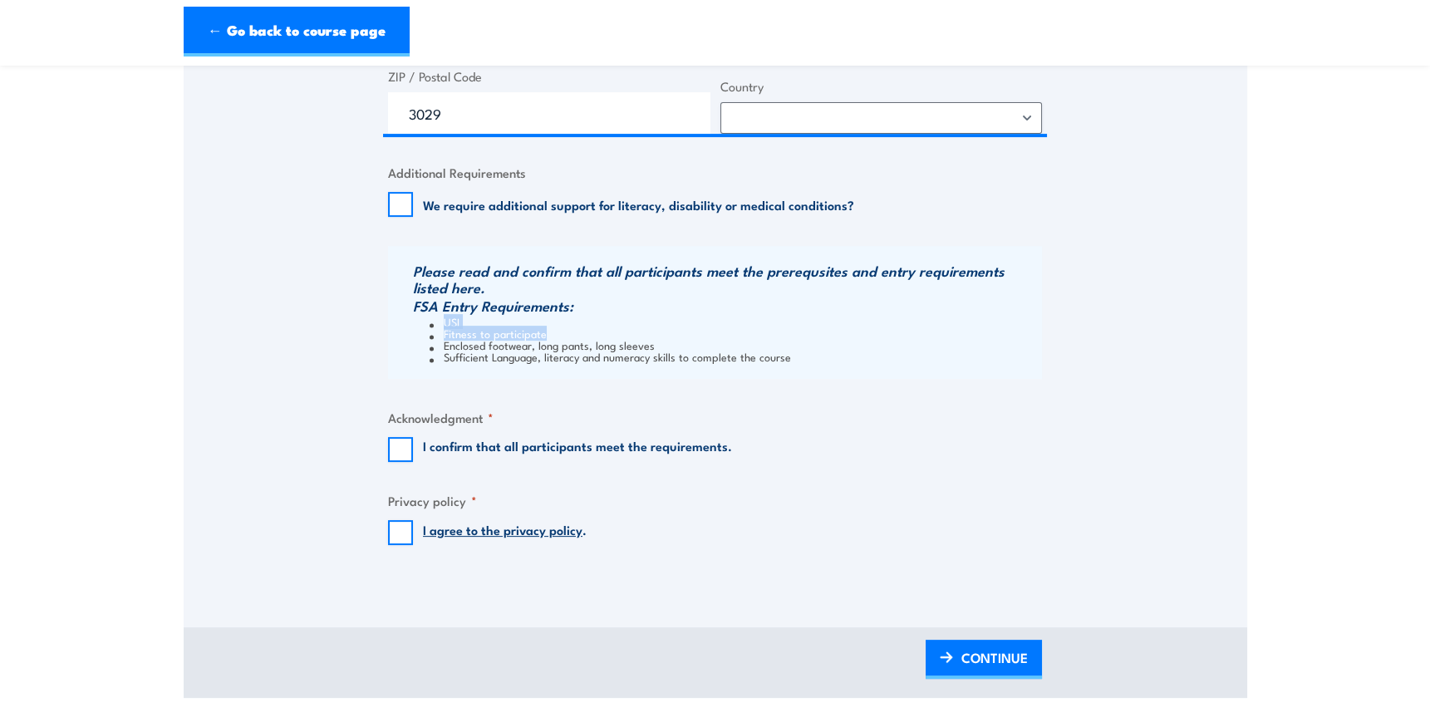
drag, startPoint x: 554, startPoint y: 333, endPoint x: 440, endPoint y: 321, distance: 115.4
click at [440, 321] on ul "USI Fitness to participate Enclosed footwear, long pants, long sleeves Sufficie…" at bounding box center [725, 339] width 625 height 47
click at [444, 329] on li "Fitness to participate" at bounding box center [734, 333] width 608 height 12
click at [445, 322] on li "USI" at bounding box center [734, 322] width 608 height 12
drag, startPoint x: 444, startPoint y: 321, endPoint x: 553, endPoint y: 330, distance: 110.1
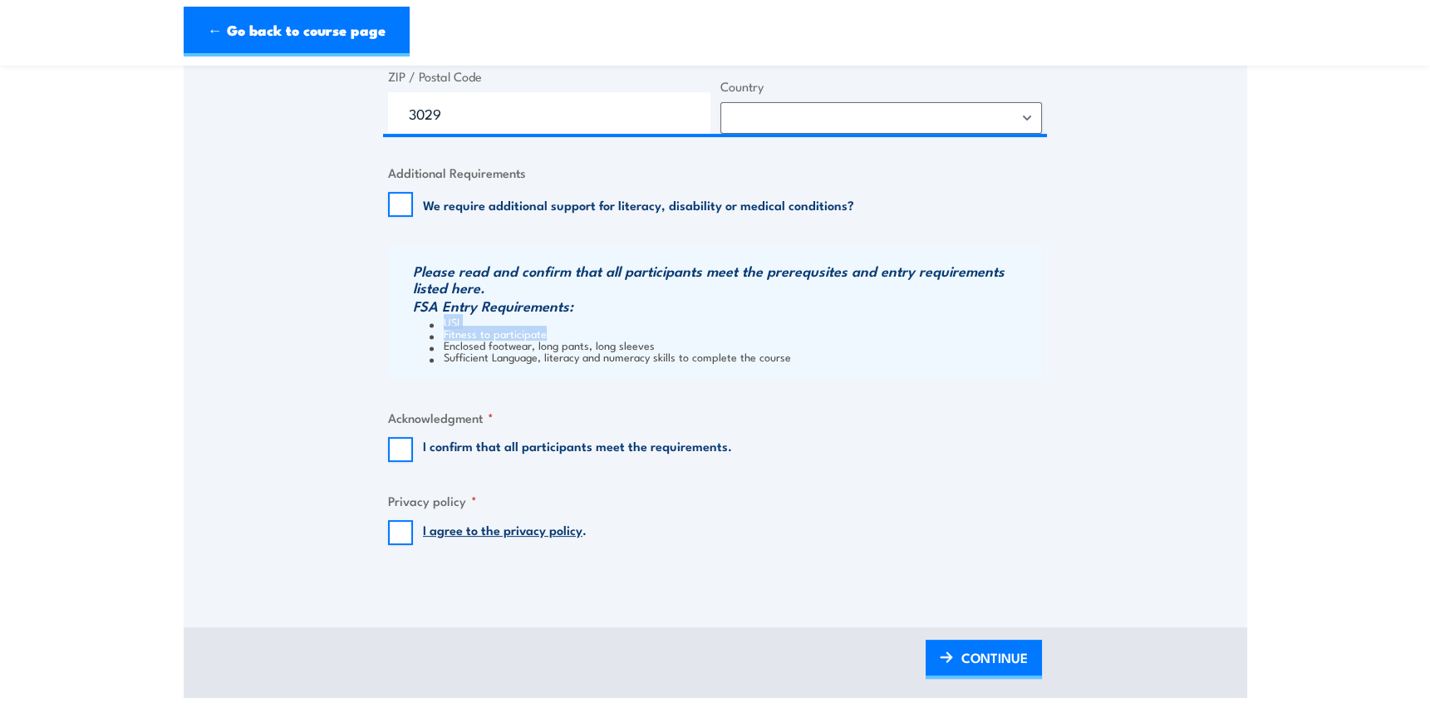
click at [553, 330] on ul "USI Fitness to participate Enclosed footwear, long pants, long sleeves Sufficie…" at bounding box center [725, 339] width 625 height 47
click at [553, 330] on li "Fitness to participate" at bounding box center [734, 333] width 608 height 12
drag, startPoint x: 553, startPoint y: 332, endPoint x: 462, endPoint y: 340, distance: 90.9
click at [462, 340] on ul "USI Fitness to participate Enclosed footwear, long pants, long sleeves Sufficie…" at bounding box center [725, 339] width 625 height 47
click at [475, 329] on li "Fitness to participate" at bounding box center [734, 333] width 608 height 12
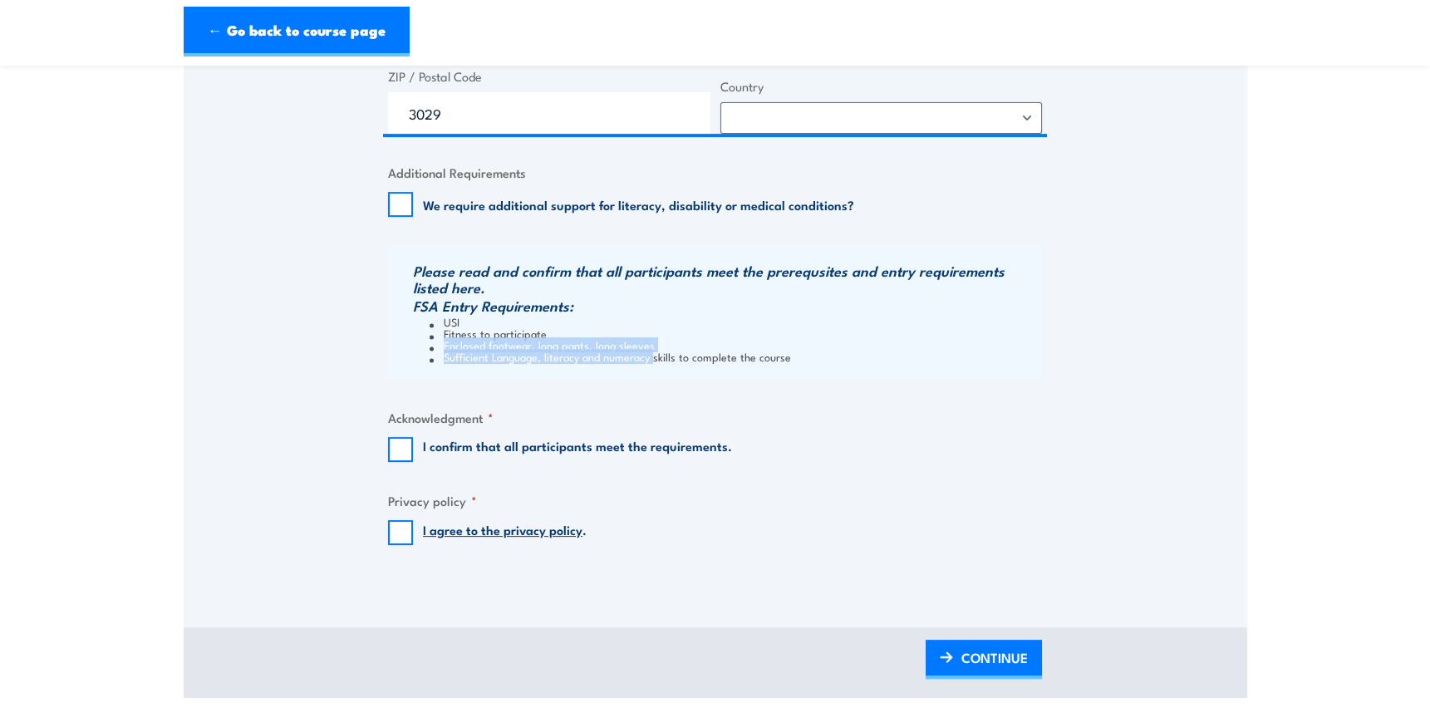
drag, startPoint x: 445, startPoint y: 336, endPoint x: 656, endPoint y: 349, distance: 211.5
click at [656, 349] on ul "USI Fitness to participate Enclosed footwear, long pants, long sleeves Sufficie…" at bounding box center [725, 339] width 625 height 47
click at [543, 375] on div "Please read and confirm that all participants meet the prerequsites and entry r…" at bounding box center [715, 312] width 654 height 133
click at [673, 362] on li "Sufficient Language, literacy and numeracy skills to complete the course" at bounding box center [734, 357] width 608 height 12
click at [805, 357] on li "Sufficient Language, literacy and numeracy skills to complete the course" at bounding box center [734, 357] width 608 height 12
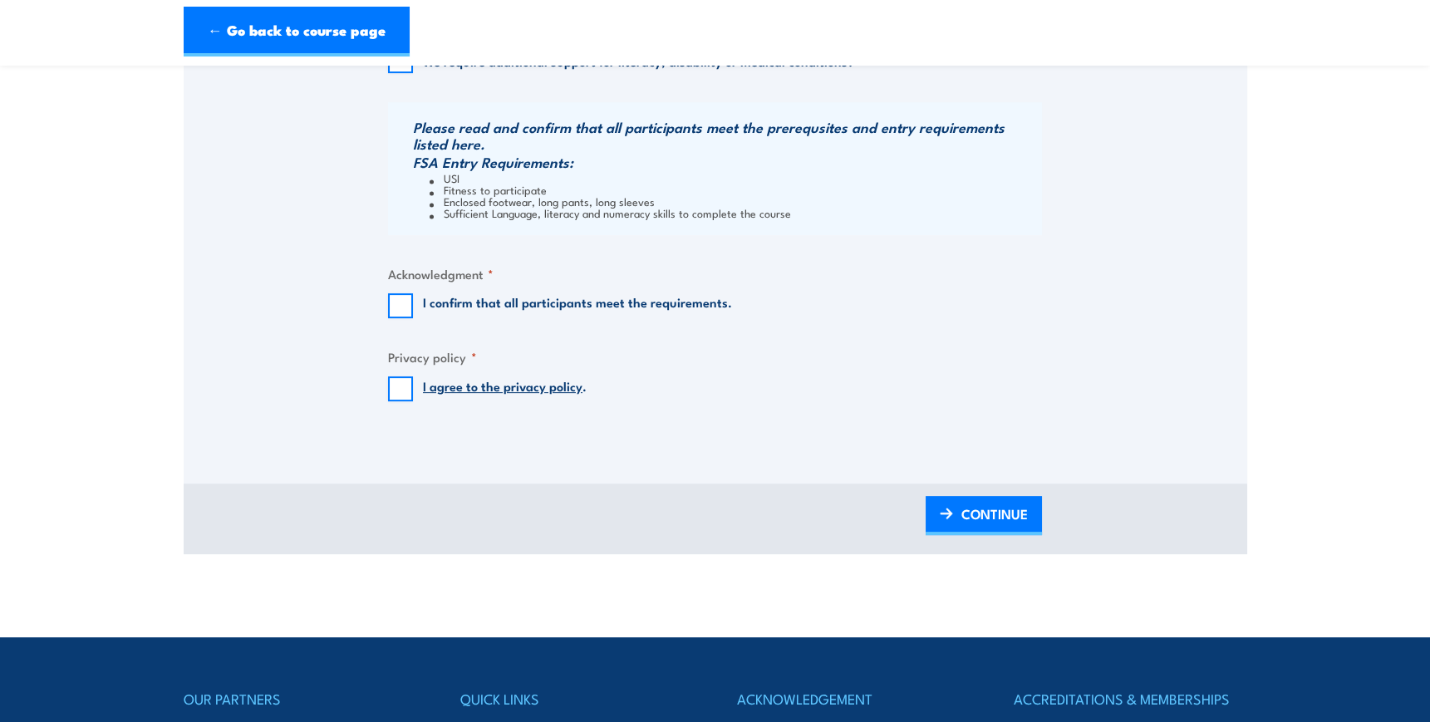
scroll to position [1586, 0]
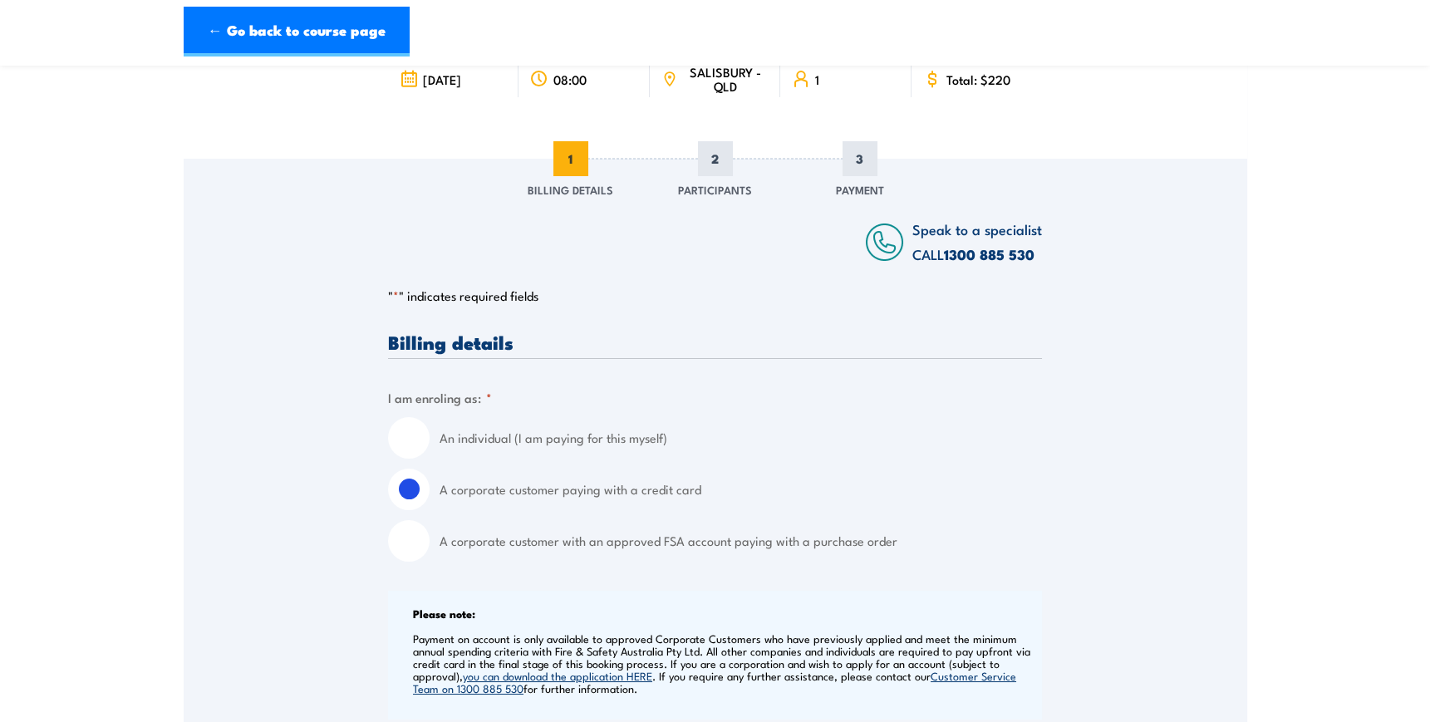
scroll to position [0, 0]
